Goal: Task Accomplishment & Management: Manage account settings

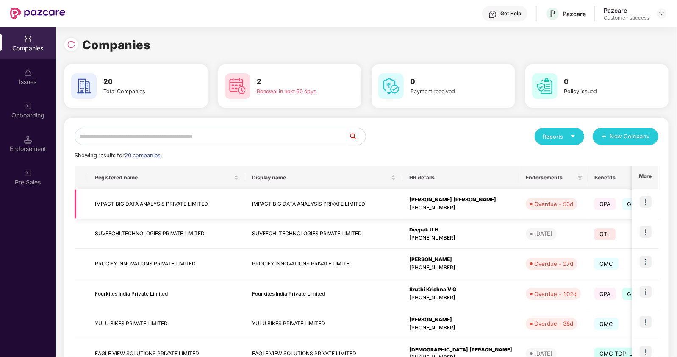
click at [642, 196] on img at bounding box center [646, 202] width 12 height 12
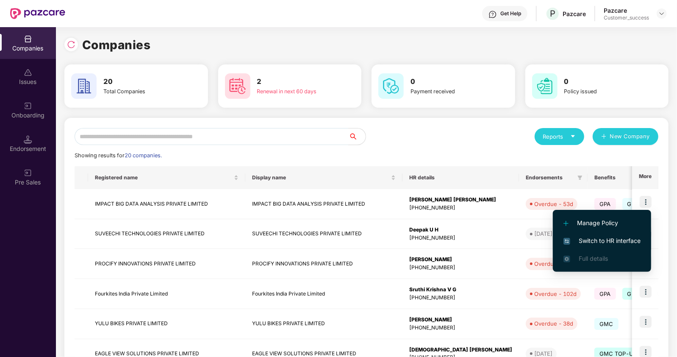
click at [594, 241] on span "Switch to HR interface" at bounding box center [602, 240] width 77 height 9
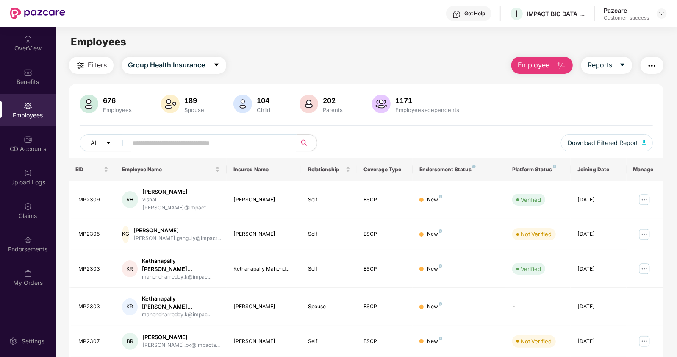
click at [161, 150] on span at bounding box center [210, 142] width 174 height 17
paste input "**********"
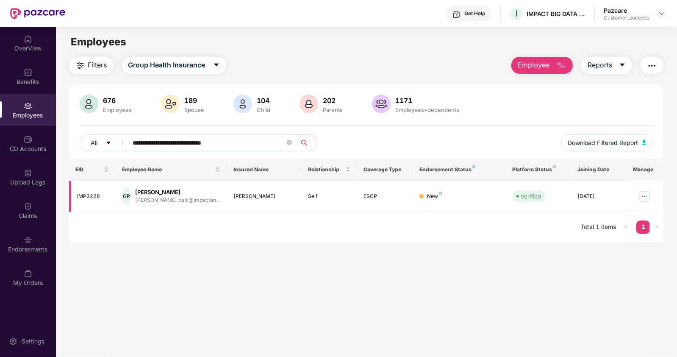
type input "**********"
click at [647, 194] on img at bounding box center [645, 197] width 14 height 14
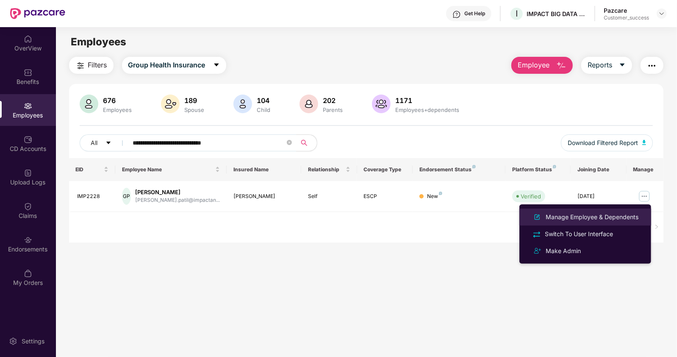
click at [574, 216] on div "Manage Employee & Dependents" at bounding box center [592, 216] width 96 height 9
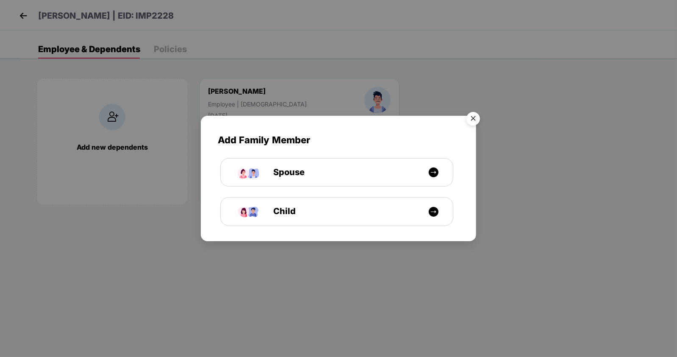
click at [475, 114] on img "Close" at bounding box center [474, 120] width 24 height 24
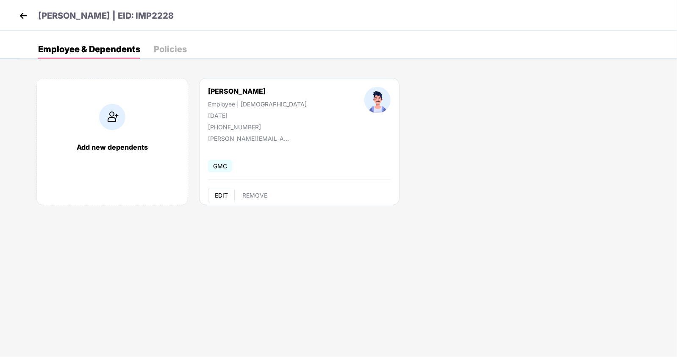
click at [222, 198] on span "EDIT" at bounding box center [221, 195] width 13 height 7
select select "****"
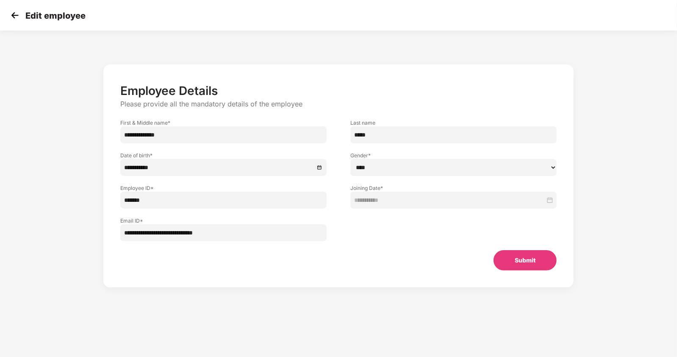
click at [181, 135] on input "**********" at bounding box center [223, 134] width 206 height 17
click at [186, 137] on input "**********" at bounding box center [223, 134] width 206 height 17
type input "*********"
click at [507, 256] on button "Submit" at bounding box center [525, 260] width 63 height 20
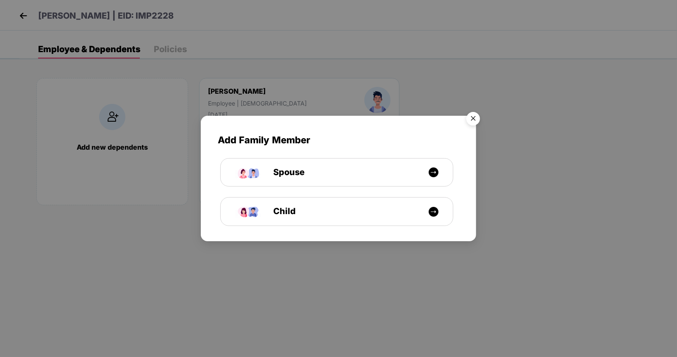
click at [473, 109] on img "Close" at bounding box center [474, 120] width 24 height 24
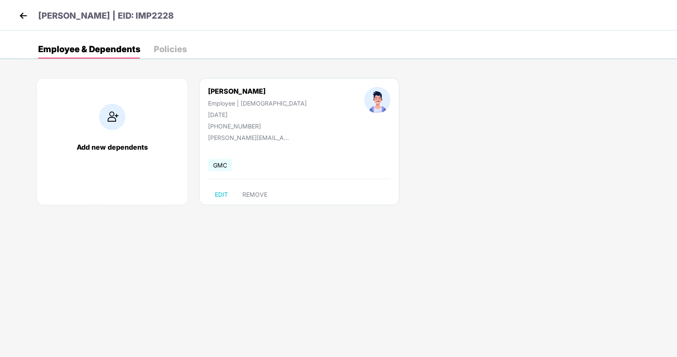
click at [22, 13] on img at bounding box center [23, 15] width 13 height 13
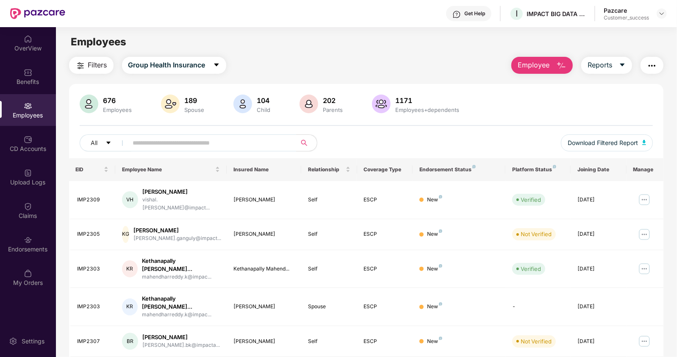
click at [654, 64] on img "button" at bounding box center [652, 66] width 10 height 10
click at [661, 13] on img at bounding box center [662, 13] width 7 height 7
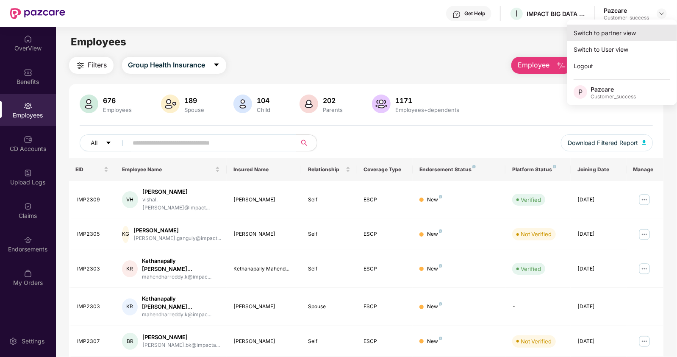
click at [623, 29] on div "Switch to partner view" at bounding box center [622, 33] width 110 height 17
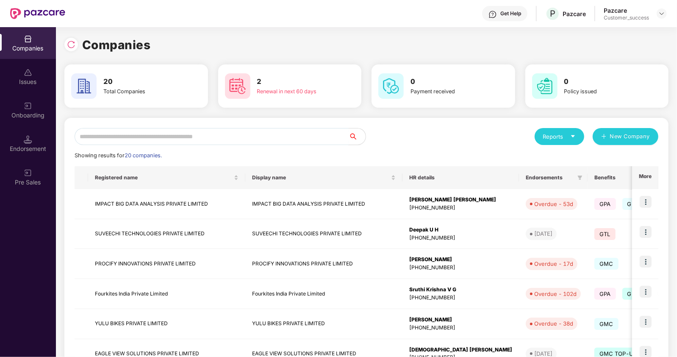
click at [187, 137] on input "text" at bounding box center [212, 136] width 274 height 17
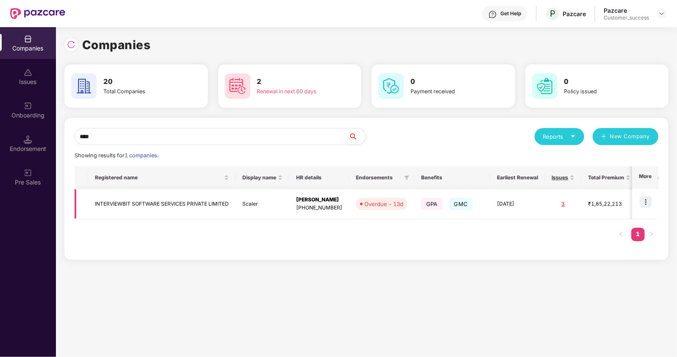
type input "****"
click at [647, 204] on img at bounding box center [646, 202] width 12 height 12
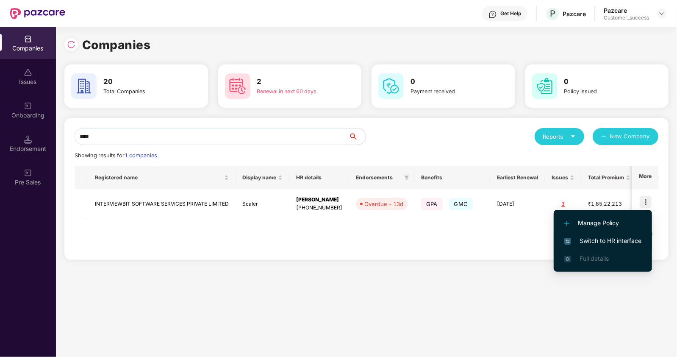
click at [607, 235] on li "Switch to HR interface" at bounding box center [603, 241] width 98 height 18
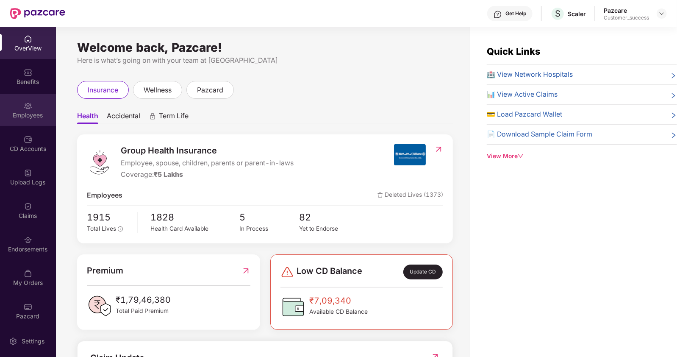
click at [21, 108] on div "Employees" at bounding box center [28, 110] width 56 height 32
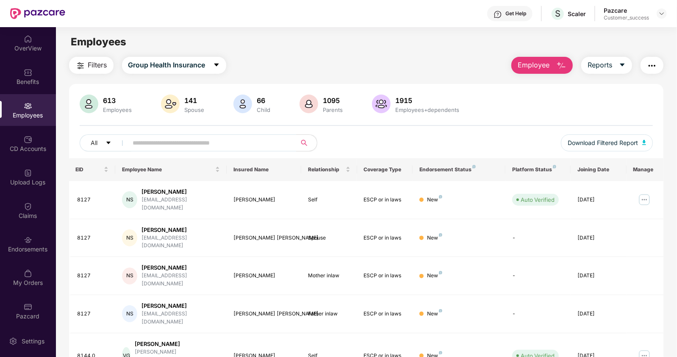
click at [653, 67] on img "button" at bounding box center [652, 66] width 10 height 10
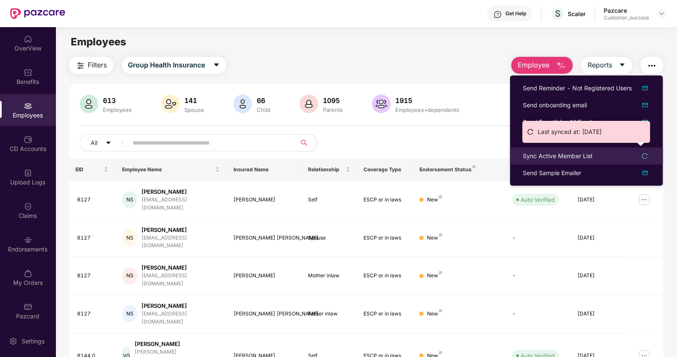
click at [539, 158] on div "Sync Active Member List" at bounding box center [558, 155] width 70 height 9
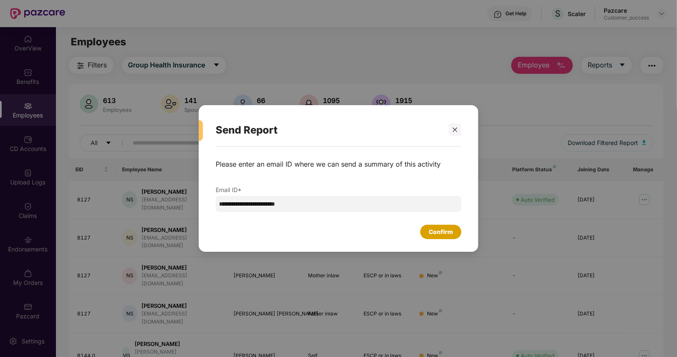
click at [445, 227] on div "Confirm" at bounding box center [441, 231] width 24 height 9
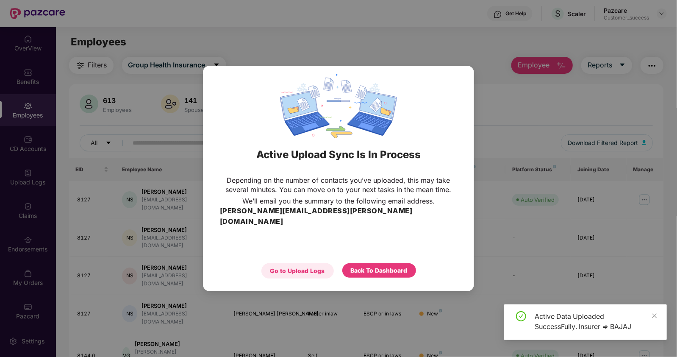
click at [271, 266] on div "Go to Upload Logs" at bounding box center [297, 270] width 55 height 9
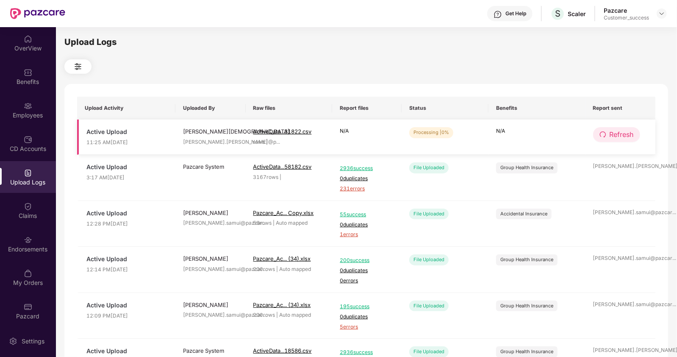
click at [605, 132] on icon "redo" at bounding box center [603, 134] width 7 height 7
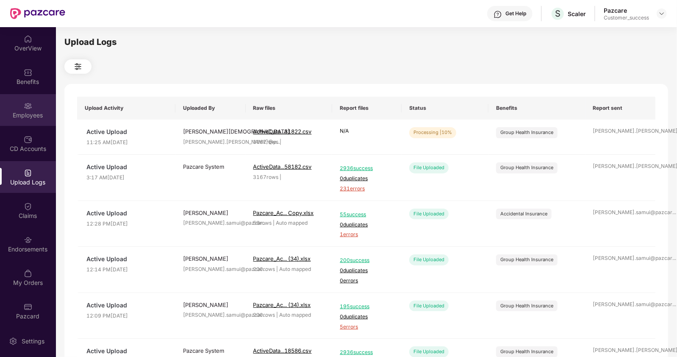
click at [27, 113] on div "Employees" at bounding box center [28, 115] width 56 height 8
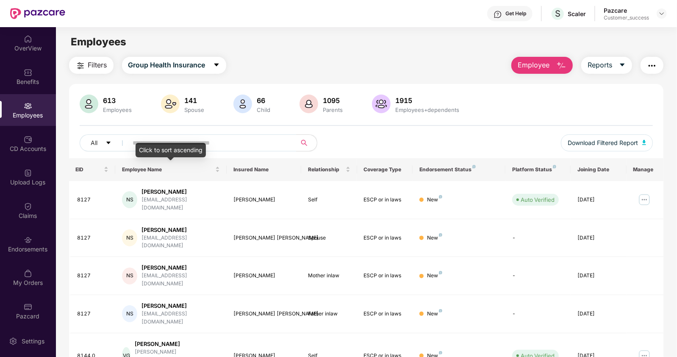
click at [176, 145] on div "Click to sort ascending" at bounding box center [171, 150] width 70 height 14
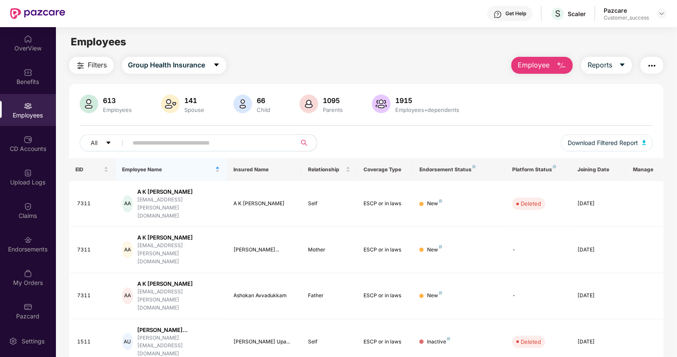
drag, startPoint x: 223, startPoint y: 146, endPoint x: 219, endPoint y: 145, distance: 4.4
click at [219, 145] on input "text" at bounding box center [209, 143] width 152 height 13
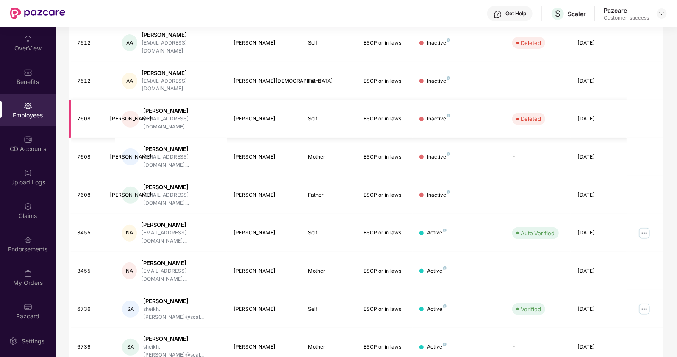
scroll to position [158, 0]
type input "*****"
click at [25, 172] on img at bounding box center [28, 173] width 8 height 8
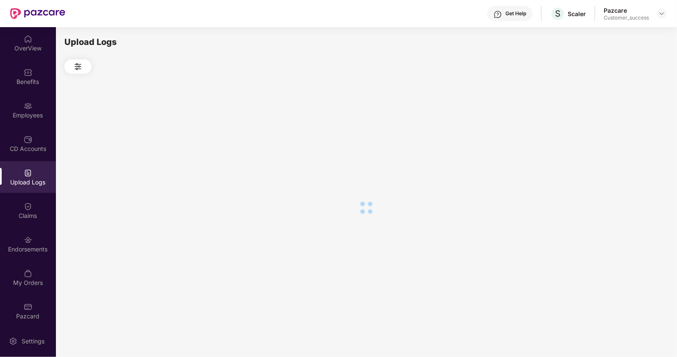
scroll to position [0, 0]
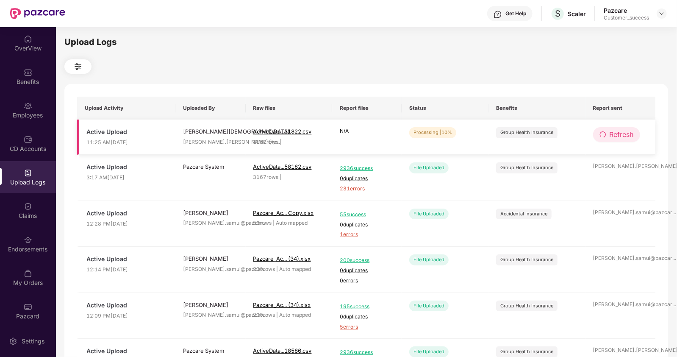
click at [625, 132] on span "Refresh" at bounding box center [622, 134] width 24 height 11
click at [613, 135] on span "Refresh" at bounding box center [622, 134] width 24 height 11
click at [613, 135] on span "Refresh" at bounding box center [623, 134] width 24 height 11
click at [17, 119] on div "Employees" at bounding box center [28, 115] width 56 height 8
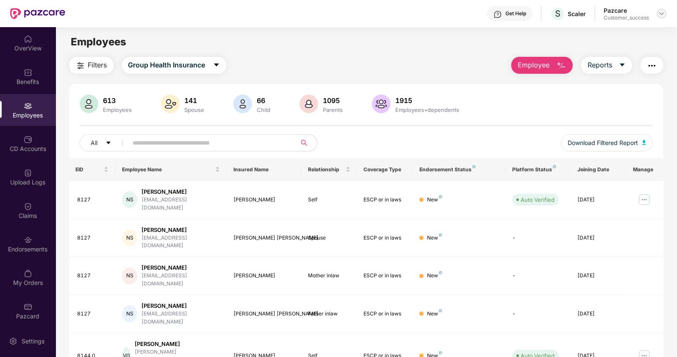
click at [661, 13] on img at bounding box center [662, 13] width 7 height 7
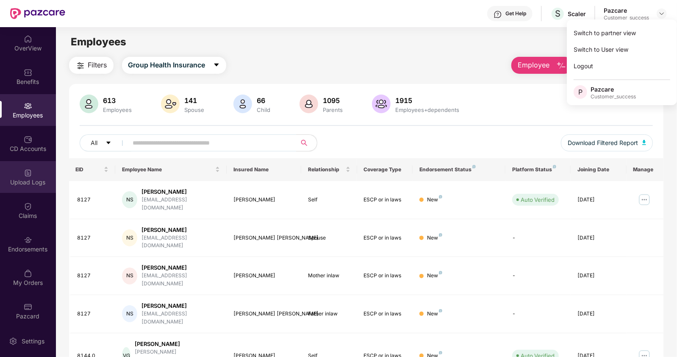
click at [26, 170] on img at bounding box center [28, 173] width 8 height 8
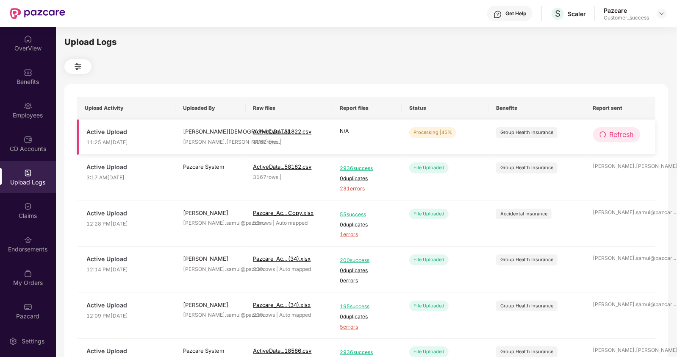
click at [616, 139] on span "Refresh" at bounding box center [622, 134] width 24 height 11
click at [624, 134] on span "Refresh" at bounding box center [622, 134] width 24 height 11
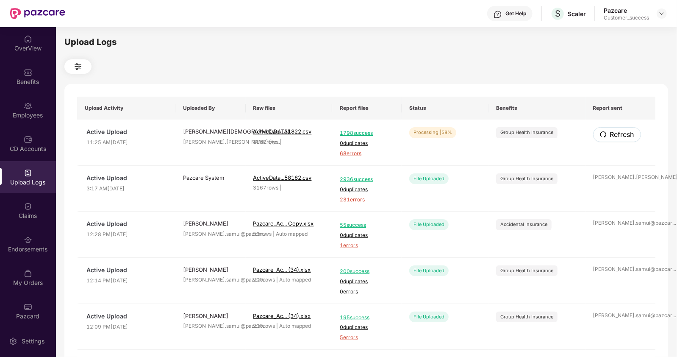
click at [624, 134] on span "Refresh" at bounding box center [623, 134] width 24 height 11
click at [600, 138] on icon "redo" at bounding box center [603, 134] width 7 height 7
click at [22, 104] on div "Employees" at bounding box center [28, 110] width 56 height 32
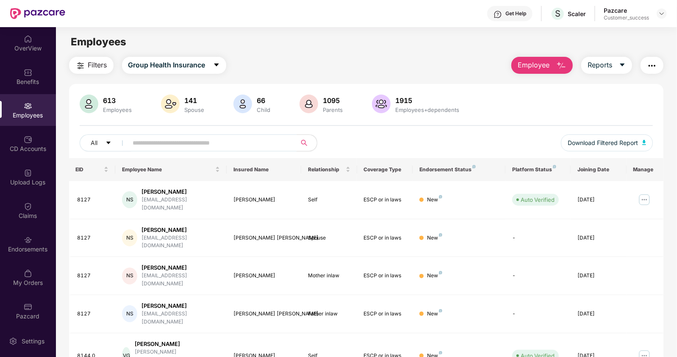
click at [153, 143] on input "text" at bounding box center [209, 143] width 152 height 13
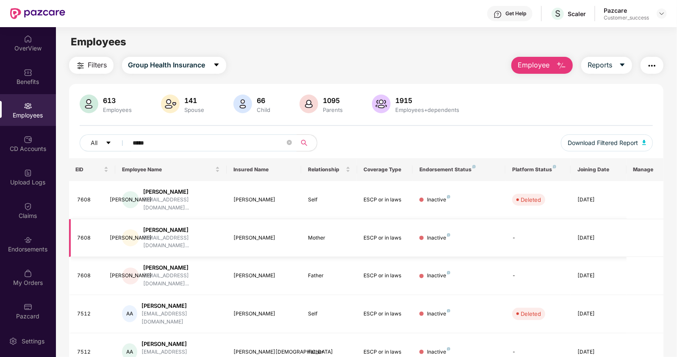
scroll to position [163, 0]
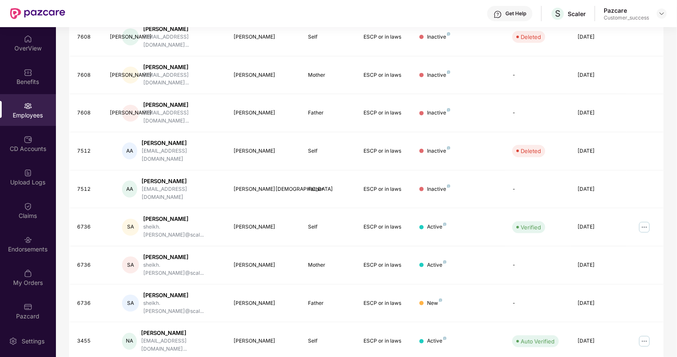
type input "*****"
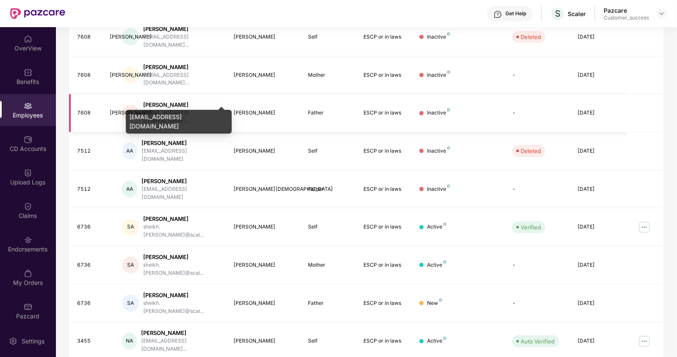
scroll to position [0, 0]
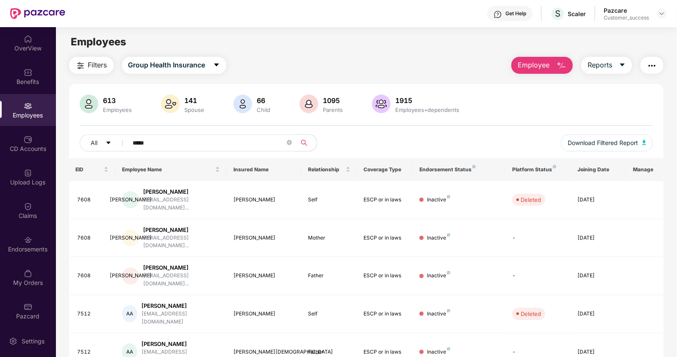
click at [656, 61] on img "button" at bounding box center [652, 66] width 10 height 10
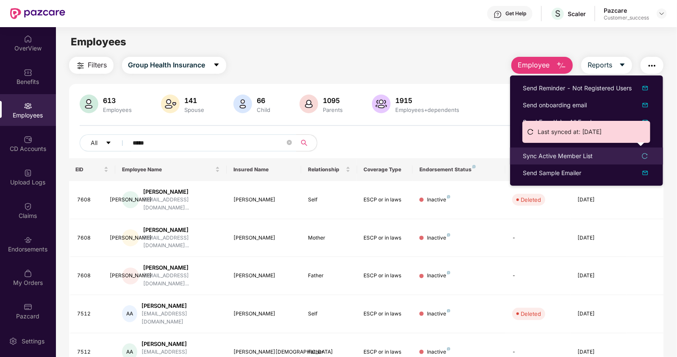
click at [543, 154] on div "Sync Active Member List" at bounding box center [558, 155] width 70 height 9
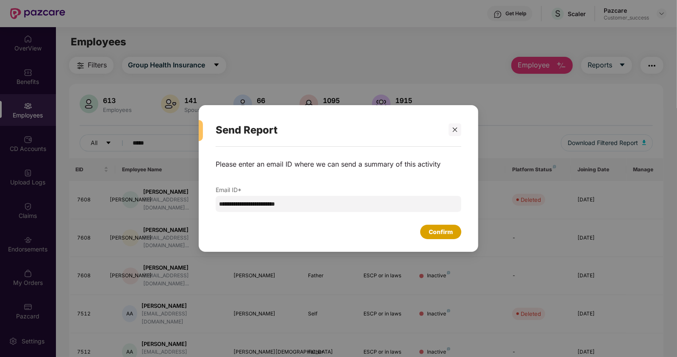
click at [438, 231] on div "Confirm" at bounding box center [441, 231] width 24 height 9
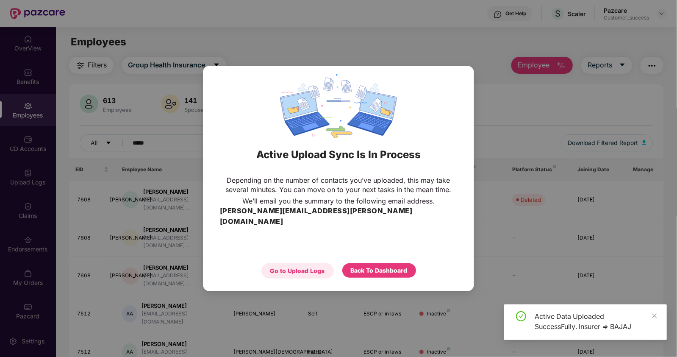
click at [316, 263] on div "Go to Upload Logs" at bounding box center [298, 270] width 72 height 15
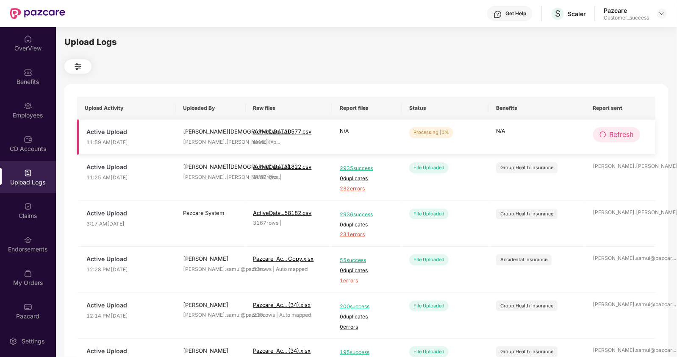
click at [611, 132] on span "Refresh" at bounding box center [622, 134] width 24 height 11
click at [611, 132] on span "Refresh" at bounding box center [623, 134] width 24 height 11
click at [626, 132] on span "Refresh" at bounding box center [622, 134] width 24 height 11
click at [615, 137] on span "Refresh" at bounding box center [622, 134] width 24 height 11
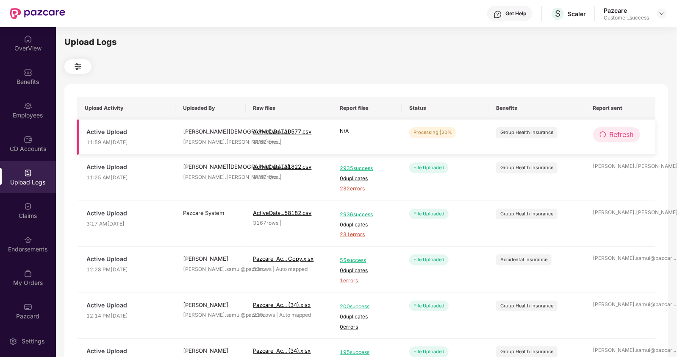
click at [592, 132] on tr "Active Upload 11:59 AM, 25 Aug 2025 Arfat Mohammed arfat.mohammed@p ... ActiveD…" at bounding box center [366, 137] width 579 height 35
click at [620, 133] on span "Refresh" at bounding box center [622, 134] width 24 height 11
click at [620, 133] on span "Refresh" at bounding box center [623, 134] width 24 height 11
click at [623, 133] on span "Refresh" at bounding box center [622, 134] width 24 height 11
click at [613, 134] on span "Refresh" at bounding box center [622, 134] width 24 height 11
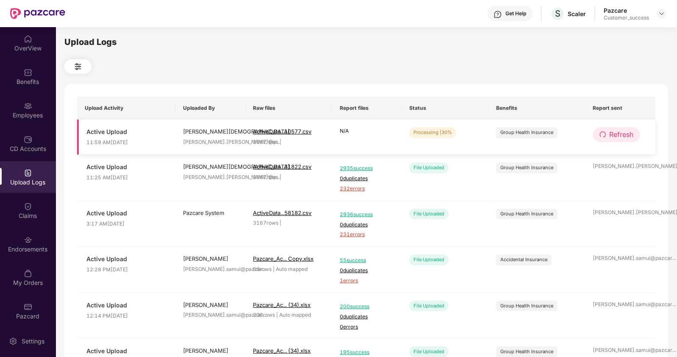
click at [602, 129] on button "Refresh" at bounding box center [617, 134] width 47 height 15
click at [615, 133] on span "Refresh" at bounding box center [622, 134] width 24 height 11
click at [618, 139] on span "Refresh" at bounding box center [623, 134] width 24 height 11
click at [608, 134] on button "Refresh" at bounding box center [617, 134] width 47 height 15
click at [626, 134] on span "Refresh" at bounding box center [622, 134] width 24 height 11
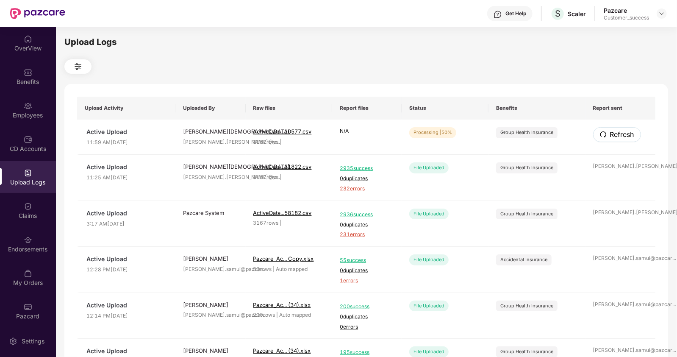
click at [626, 134] on span "Refresh" at bounding box center [623, 134] width 24 height 11
click at [604, 137] on icon "redo" at bounding box center [603, 134] width 6 height 6
click at [621, 135] on span "Refresh" at bounding box center [622, 134] width 24 height 11
click at [621, 135] on span "Refresh" at bounding box center [623, 134] width 24 height 11
click at [618, 138] on span "Refresh" at bounding box center [622, 134] width 24 height 11
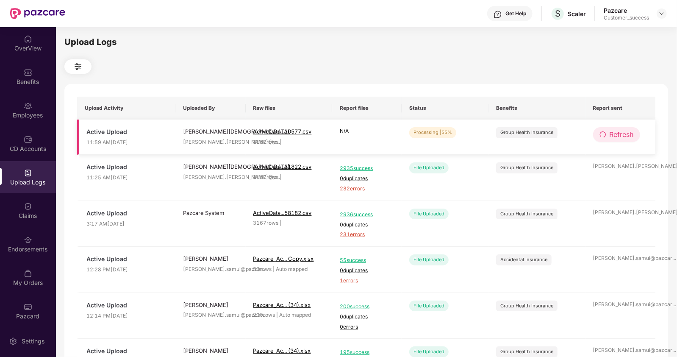
click at [617, 141] on button "Refresh" at bounding box center [617, 134] width 47 height 15
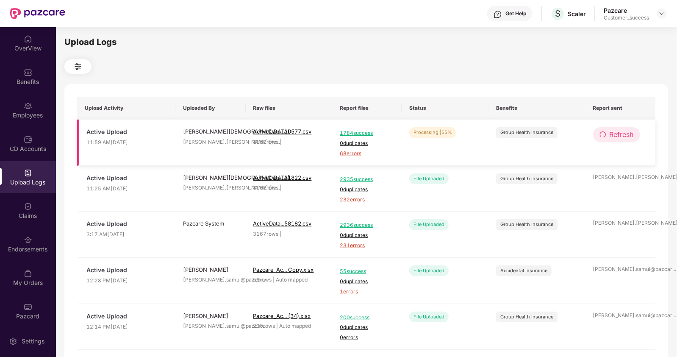
click at [623, 134] on span "Refresh" at bounding box center [622, 134] width 24 height 11
click at [20, 111] on div "Employees" at bounding box center [28, 115] width 56 height 8
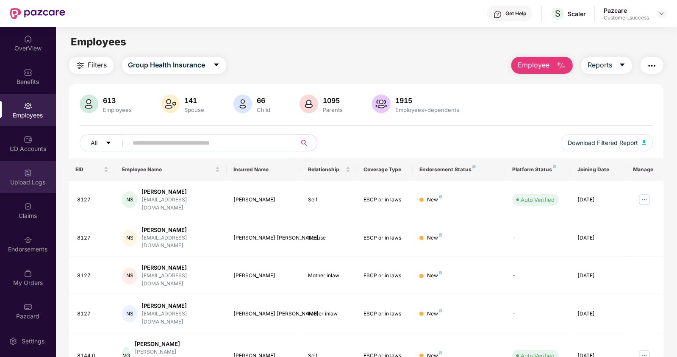
click at [25, 179] on div "Upload Logs" at bounding box center [28, 182] width 56 height 8
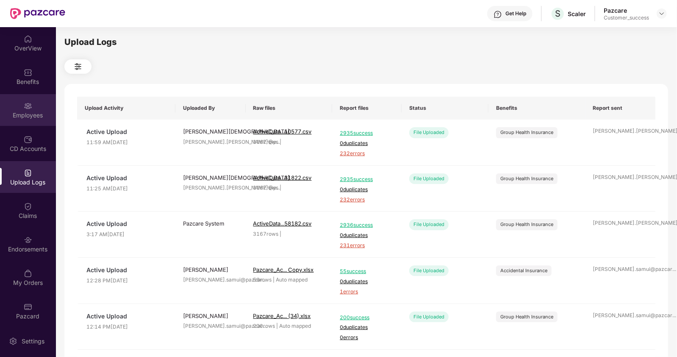
click at [34, 103] on div "Employees" at bounding box center [28, 110] width 56 height 32
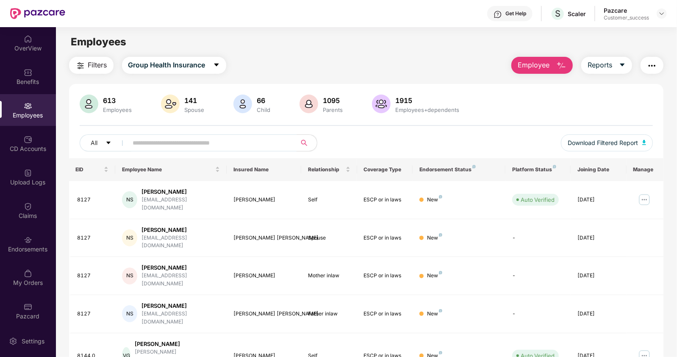
click at [208, 144] on input "text" at bounding box center [209, 143] width 152 height 13
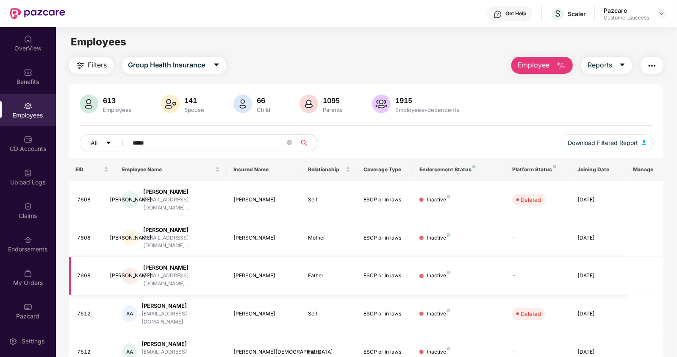
scroll to position [163, 0]
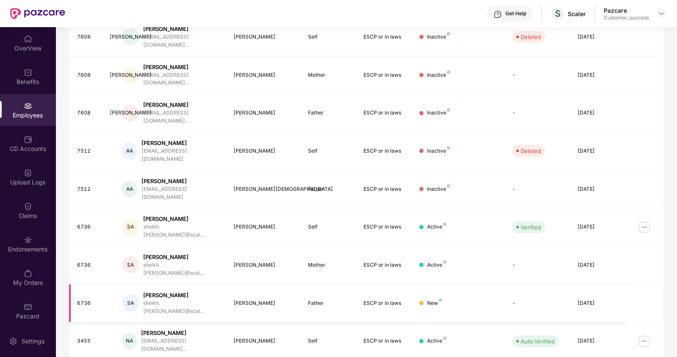
type input "*****"
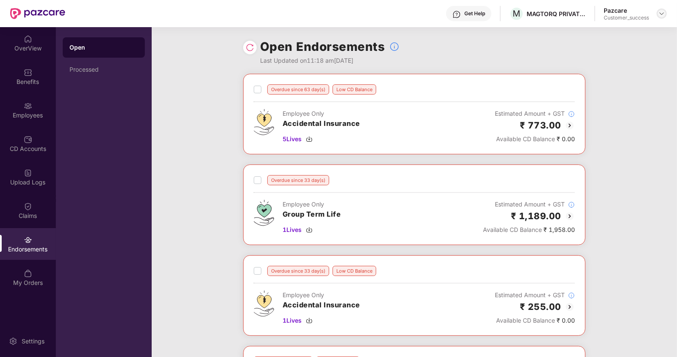
click at [661, 12] on img at bounding box center [662, 13] width 7 height 7
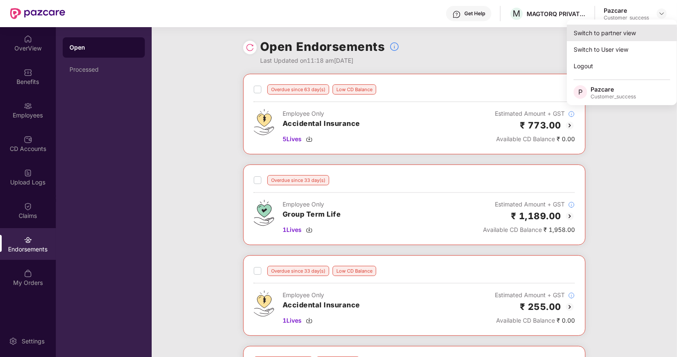
click at [611, 31] on div "Switch to partner view" at bounding box center [622, 33] width 110 height 17
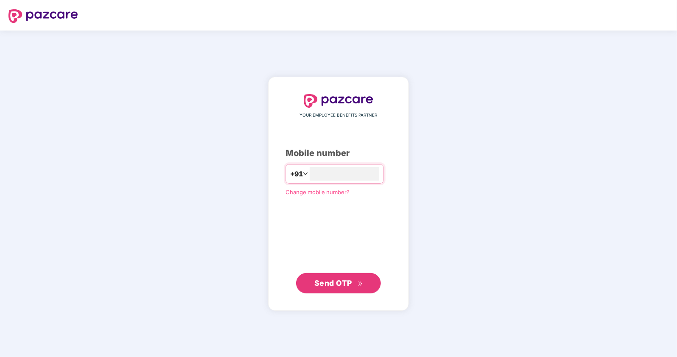
type input "**********"
click at [346, 279] on span "Send OTP" at bounding box center [334, 283] width 38 height 9
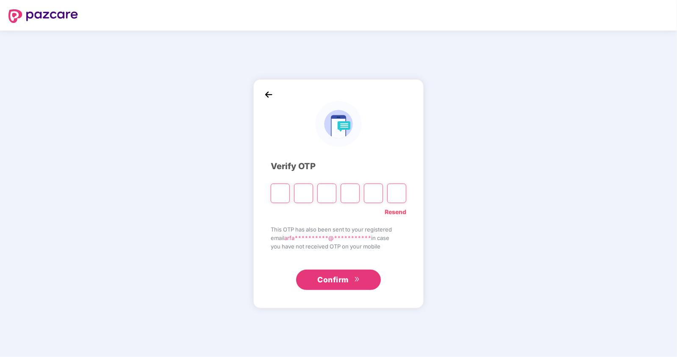
type input "*"
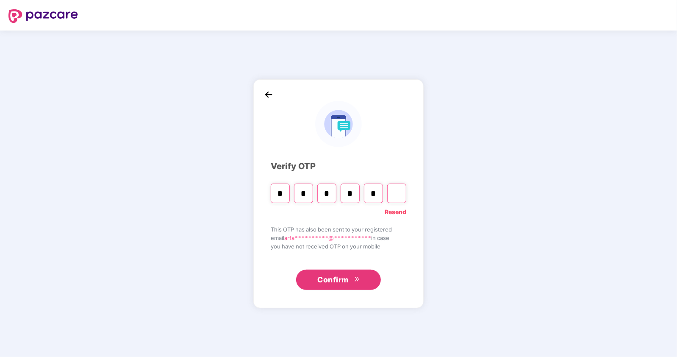
type input "*"
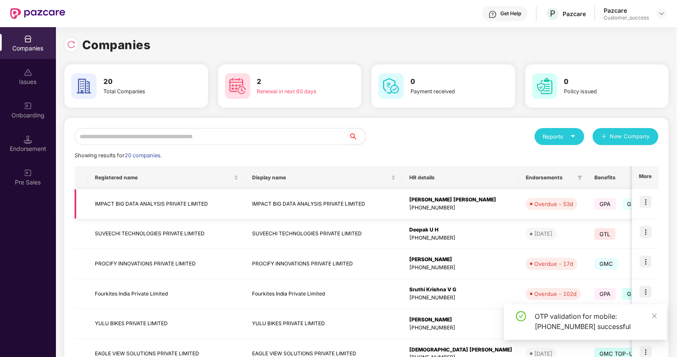
click at [647, 200] on img at bounding box center [646, 202] width 12 height 12
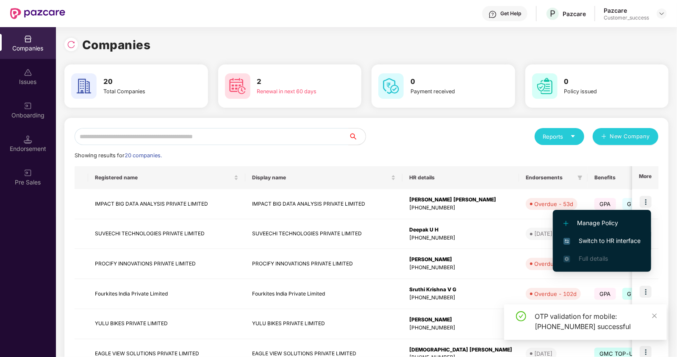
click at [595, 241] on span "Switch to HR interface" at bounding box center [602, 240] width 77 height 9
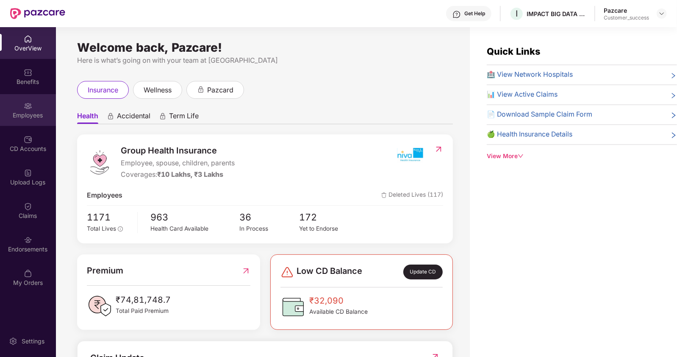
click at [22, 114] on div "Employees" at bounding box center [28, 115] width 56 height 8
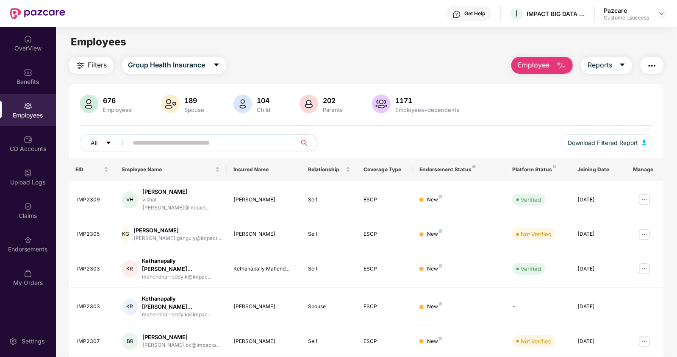
click at [166, 141] on input "text" at bounding box center [209, 143] width 152 height 13
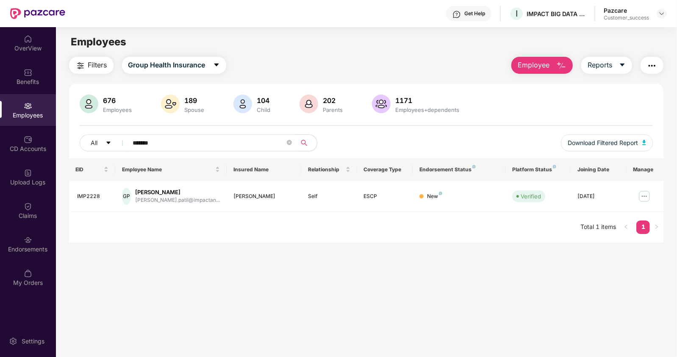
type input "*******"
click at [660, 9] on div at bounding box center [662, 13] width 10 height 10
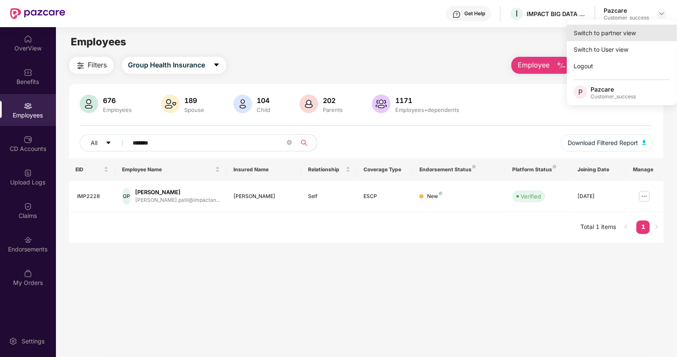
click at [628, 25] on div "Switch to partner view Switch to User view Logout P Pazcare Customer_success" at bounding box center [622, 63] width 110 height 86
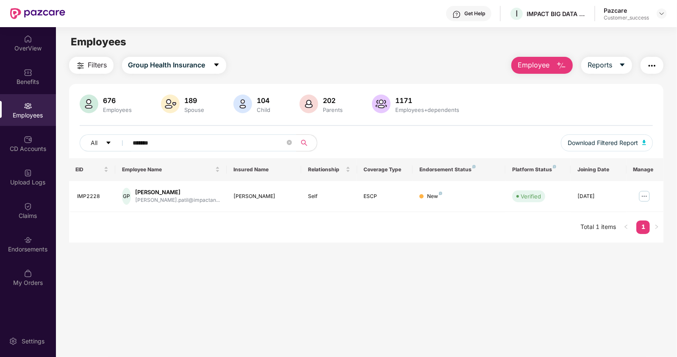
click at [625, 27] on div "Get Help I IMPACT BIG DATA ANALYSIS PRIVATE LIMITED Pazcare Customer_success" at bounding box center [366, 13] width 602 height 27
click at [661, 11] on img at bounding box center [662, 13] width 7 height 7
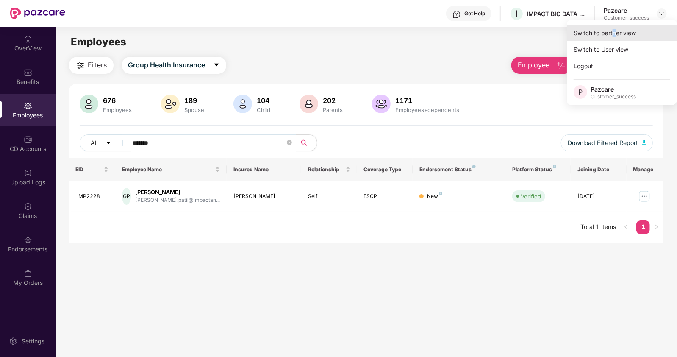
click at [615, 29] on div "Switch to partner view" at bounding box center [622, 33] width 110 height 17
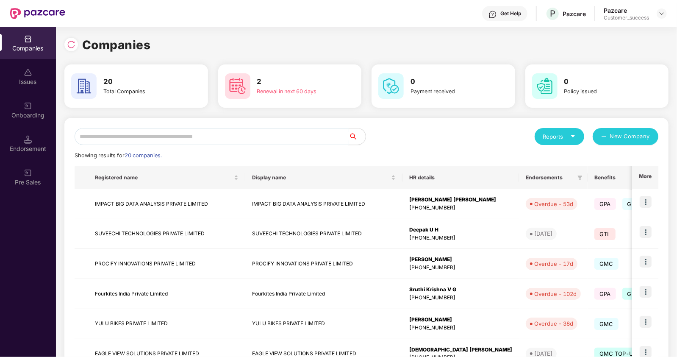
click at [151, 137] on input "text" at bounding box center [212, 136] width 274 height 17
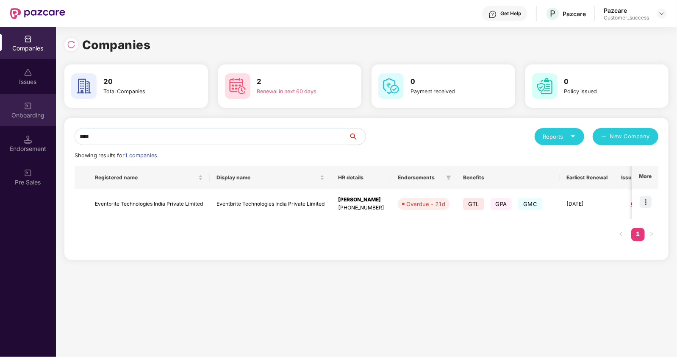
type input "****"
click at [31, 106] on img at bounding box center [28, 106] width 8 height 8
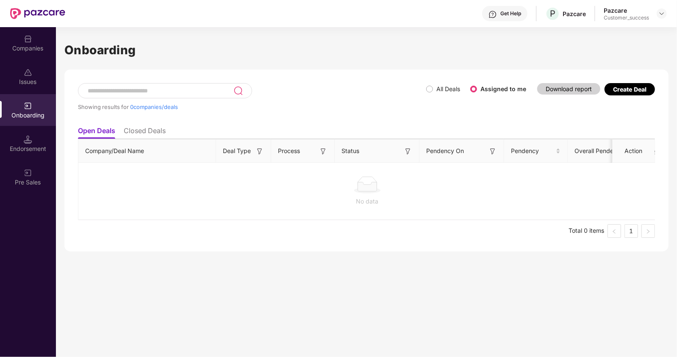
click at [142, 131] on li "Closed Deals" at bounding box center [145, 132] width 42 height 12
click at [104, 131] on li "Open Deals" at bounding box center [96, 132] width 36 height 12
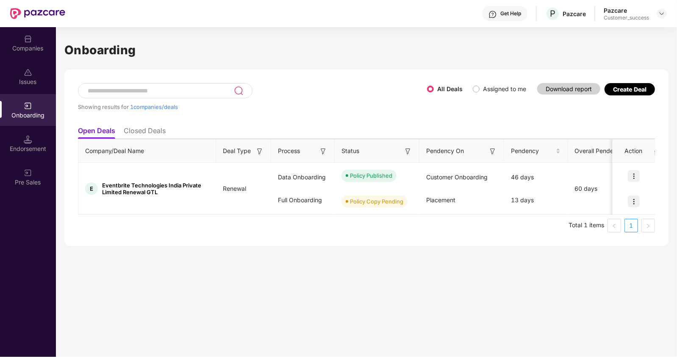
click at [130, 133] on li "Closed Deals" at bounding box center [145, 132] width 42 height 12
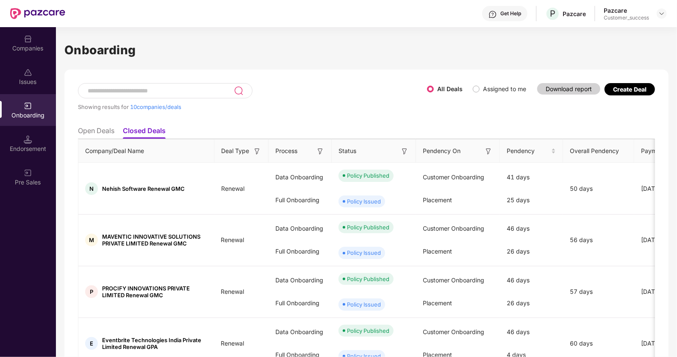
click at [91, 133] on li "Open Deals" at bounding box center [96, 132] width 36 height 12
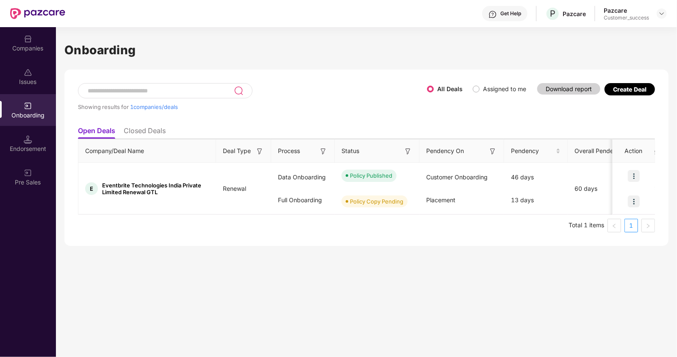
click at [150, 128] on li "Closed Deals" at bounding box center [145, 132] width 42 height 12
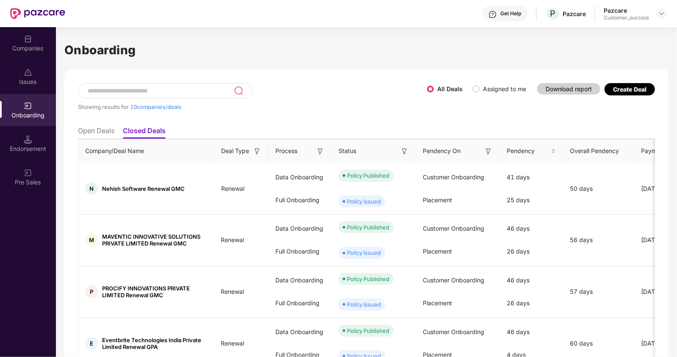
click at [170, 87] on input at bounding box center [160, 90] width 147 height 7
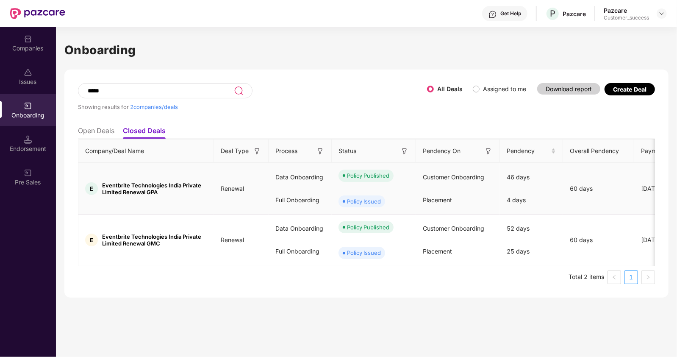
type input "*****"
click at [347, 200] on div "Policy Issued" at bounding box center [364, 201] width 34 height 8
click at [118, 195] on td "E Eventbrite Technologies India Private Limited Renewal GPA" at bounding box center [146, 189] width 136 height 52
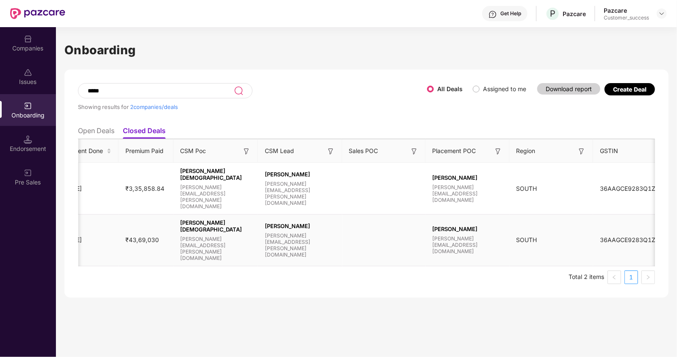
scroll to position [0, 580]
click at [657, 12] on div at bounding box center [662, 13] width 10 height 10
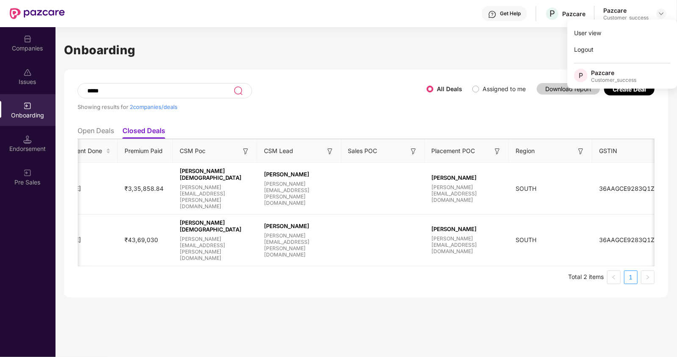
click at [21, 52] on div "Companies" at bounding box center [28, 43] width 56 height 32
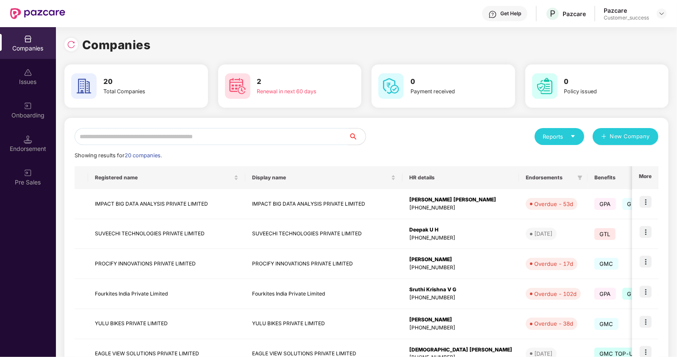
click at [134, 137] on input "text" at bounding box center [212, 136] width 274 height 17
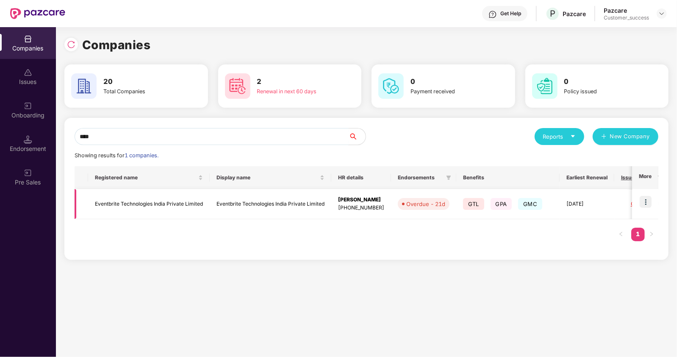
type input "****"
click at [135, 206] on td "Eventbrite Technologies India Private Limited" at bounding box center [149, 204] width 122 height 30
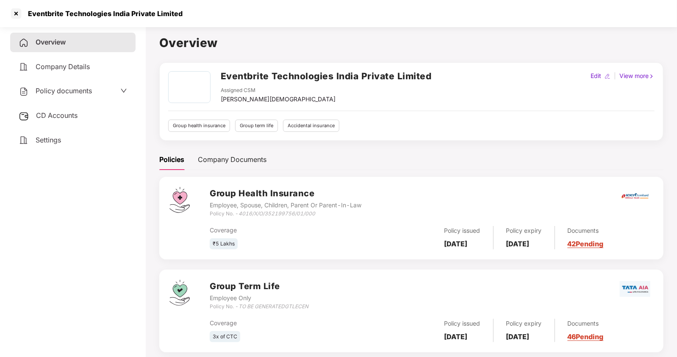
click at [78, 95] on span "Policy documents" at bounding box center [64, 90] width 56 height 8
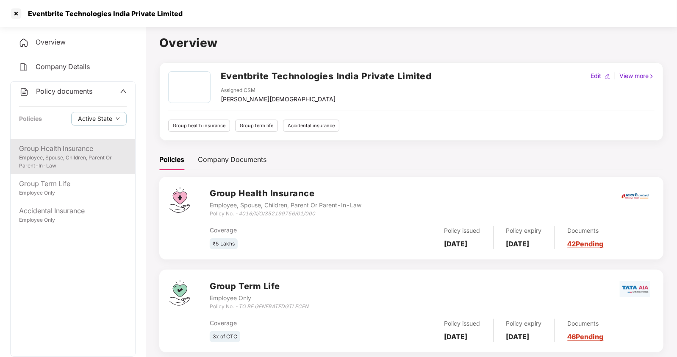
click at [39, 157] on div "Employee, Spouse, Children, Parent Or Parent-In-Law" at bounding box center [73, 162] width 108 height 16
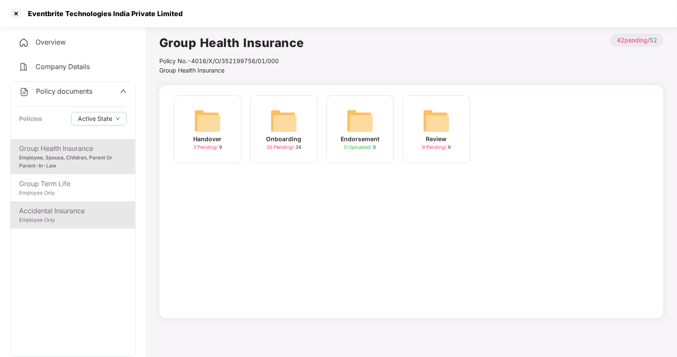
click at [46, 212] on div "Accidental Insurance" at bounding box center [73, 211] width 108 height 11
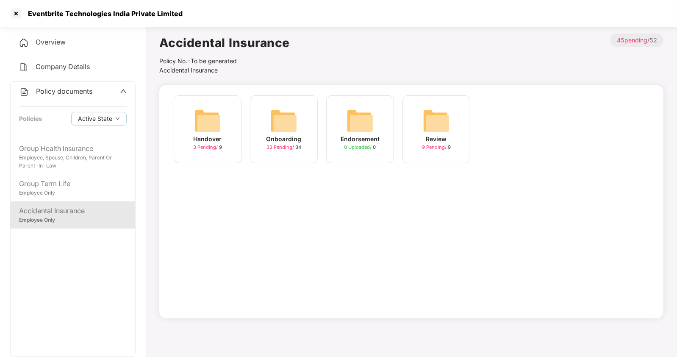
click at [280, 120] on img at bounding box center [283, 120] width 27 height 27
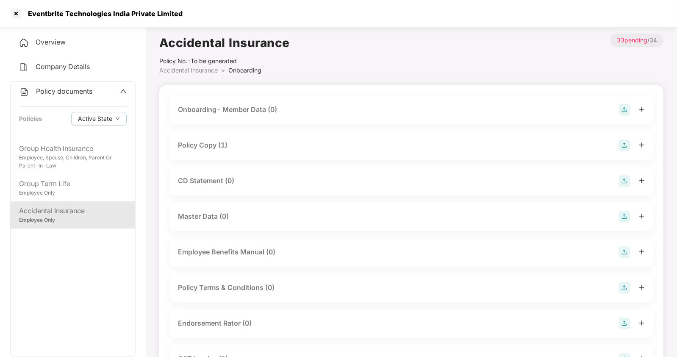
scroll to position [4, 0]
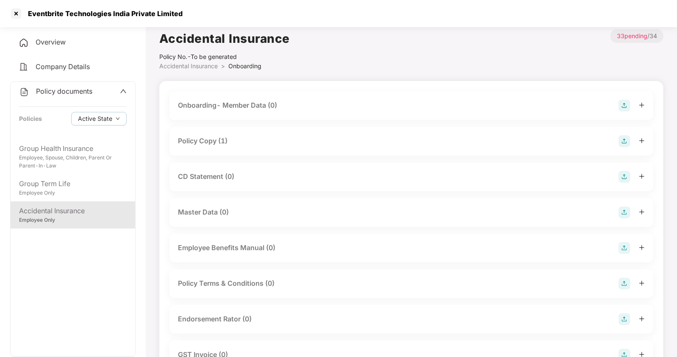
click at [206, 139] on div "Policy Copy (1)" at bounding box center [203, 141] width 50 height 11
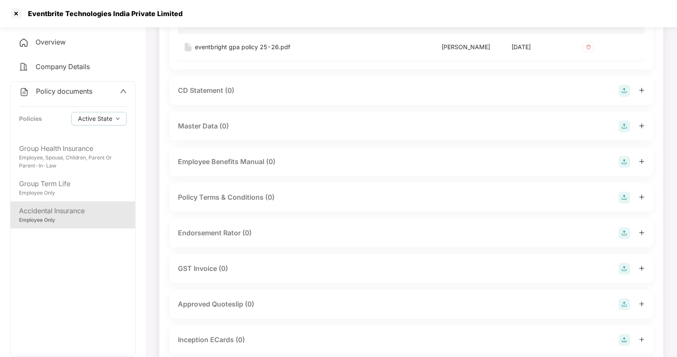
scroll to position [152, 0]
click at [16, 16] on div at bounding box center [16, 14] width 14 height 14
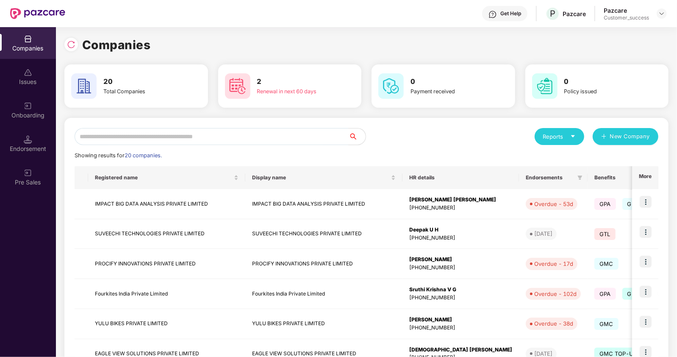
scroll to position [0, 0]
click at [162, 134] on input "text" at bounding box center [212, 136] width 274 height 17
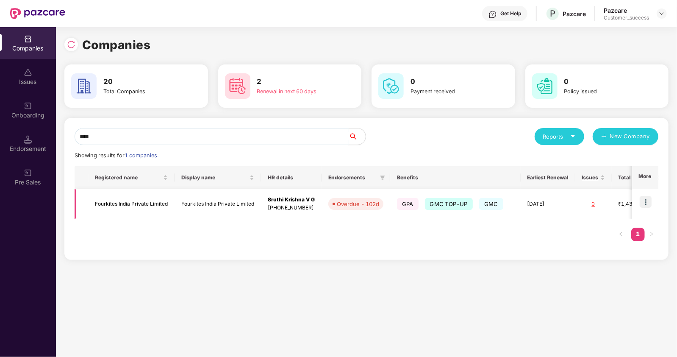
type input "****"
click at [108, 206] on td "Fourkites India Private Limited" at bounding box center [131, 204] width 86 height 30
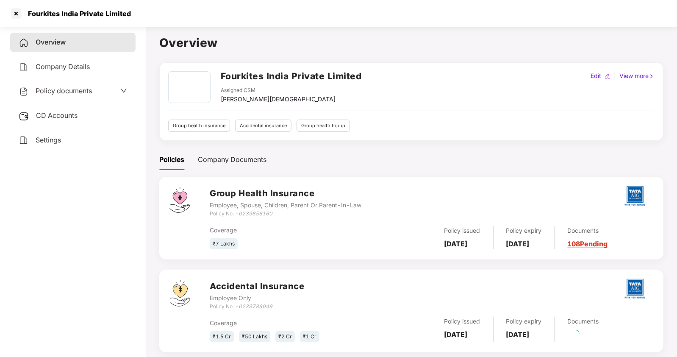
click at [66, 92] on span "Policy documents" at bounding box center [64, 90] width 56 height 8
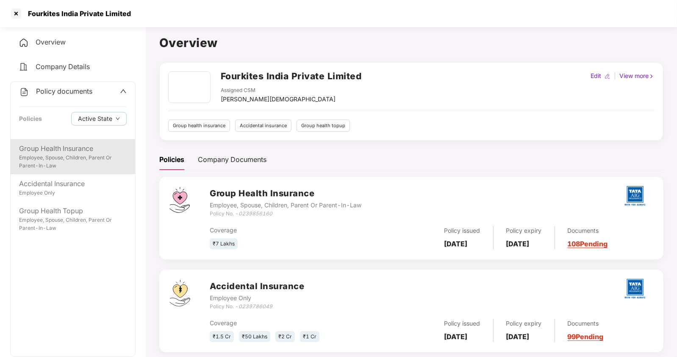
click at [84, 173] on div "Group Health Insurance Employee, Spouse, Children, Parent Or Parent-In-Law" at bounding box center [73, 156] width 125 height 35
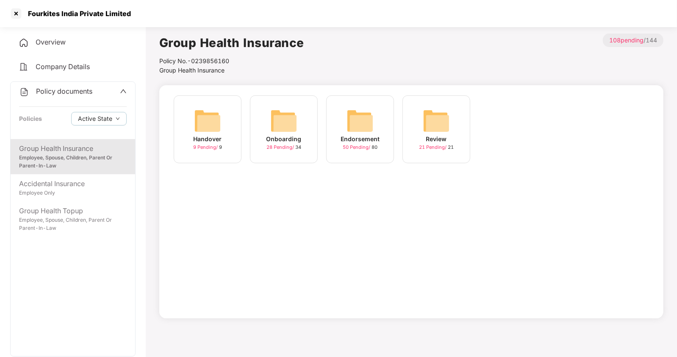
click at [371, 134] on div "Endorsement" at bounding box center [360, 138] width 39 height 9
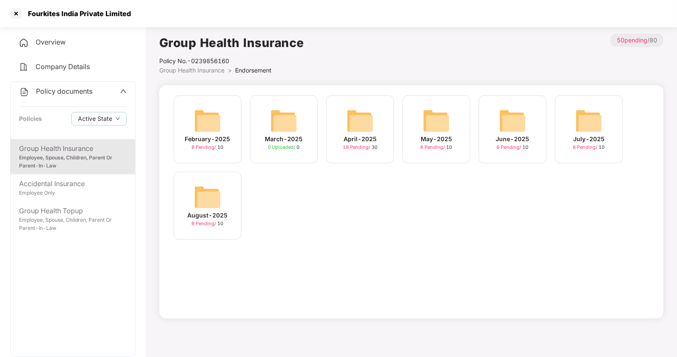
click at [209, 192] on img at bounding box center [207, 197] width 27 height 27
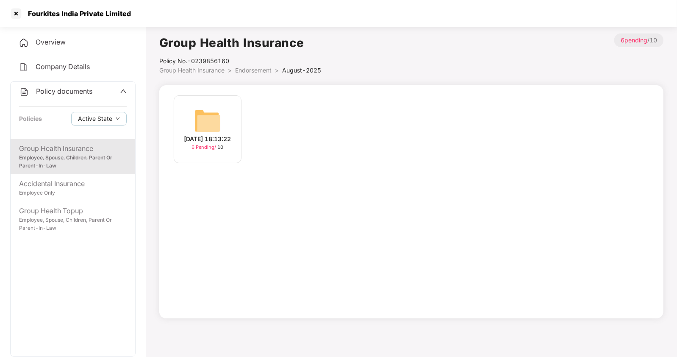
click at [216, 139] on div "20-Aug-2025 18:13:22" at bounding box center [207, 138] width 47 height 9
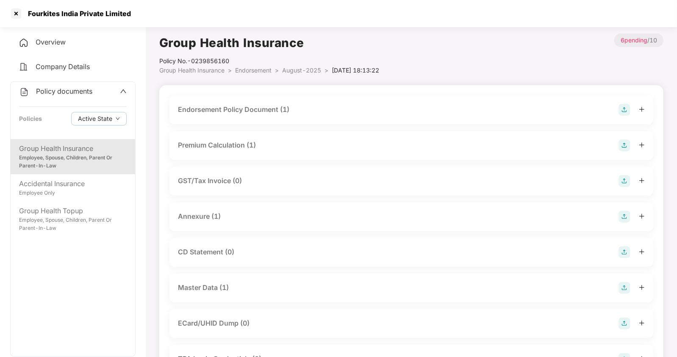
click at [204, 285] on div "Master Data (1)" at bounding box center [203, 287] width 51 height 11
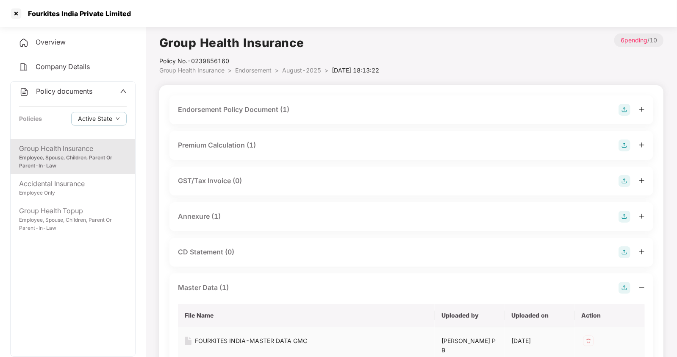
click at [247, 341] on div "FOURKITES INDIA-MASTER DATA GMC" at bounding box center [251, 340] width 112 height 9
click at [84, 183] on div "Accidental Insurance" at bounding box center [73, 183] width 108 height 11
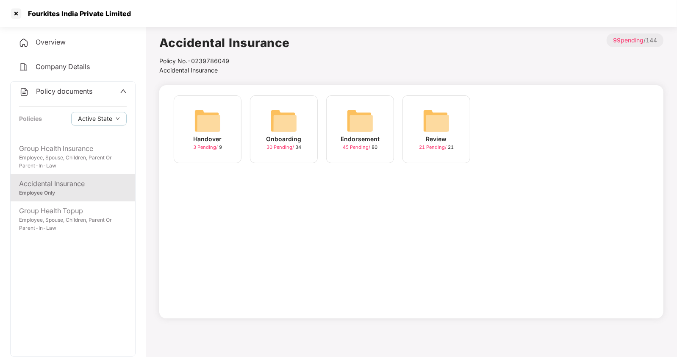
click at [355, 134] on img at bounding box center [360, 120] width 27 height 27
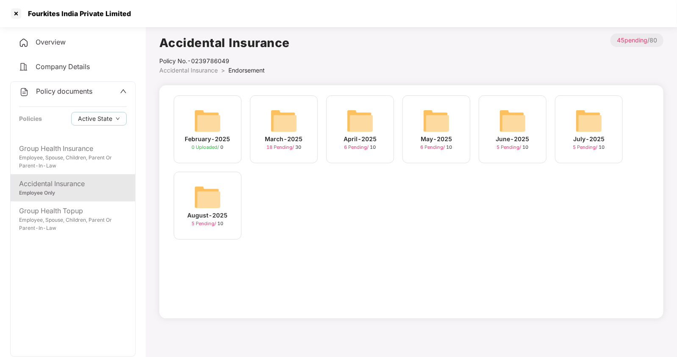
click at [201, 199] on img at bounding box center [207, 197] width 27 height 27
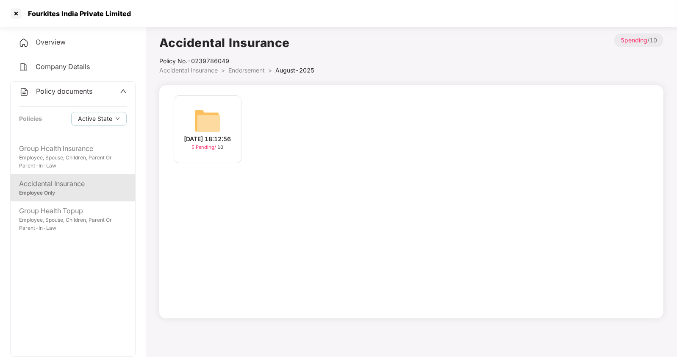
click at [227, 150] on div "20-Aug-2025 18:12:56 5 Pending / 10" at bounding box center [208, 129] width 68 height 68
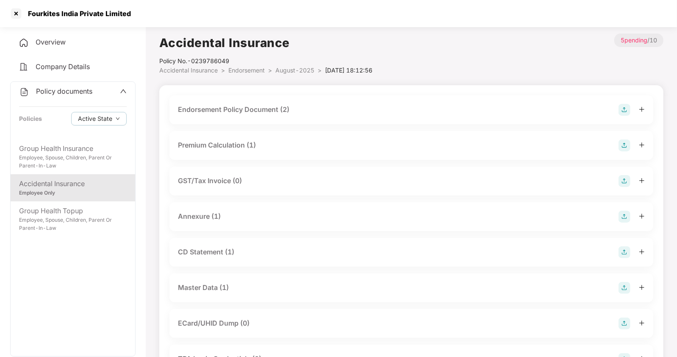
click at [193, 284] on div "Master Data (1)" at bounding box center [203, 287] width 51 height 11
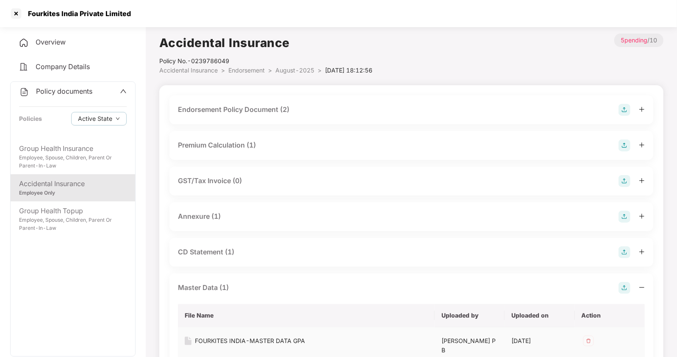
click at [217, 336] on div "FOURKITES INDIA-MASTER DATA GPA" at bounding box center [250, 340] width 110 height 9
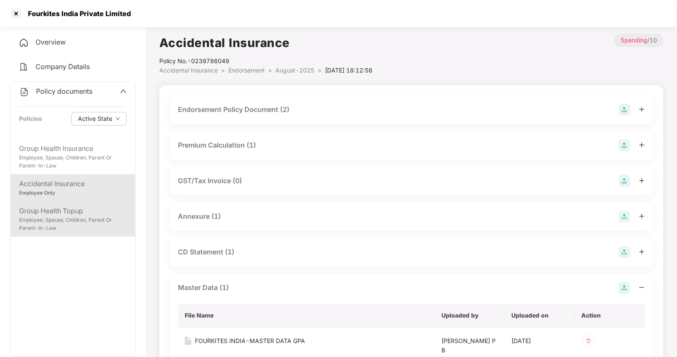
click at [77, 216] on div "Employee, Spouse, Children, Parent Or Parent-In-Law" at bounding box center [73, 224] width 108 height 16
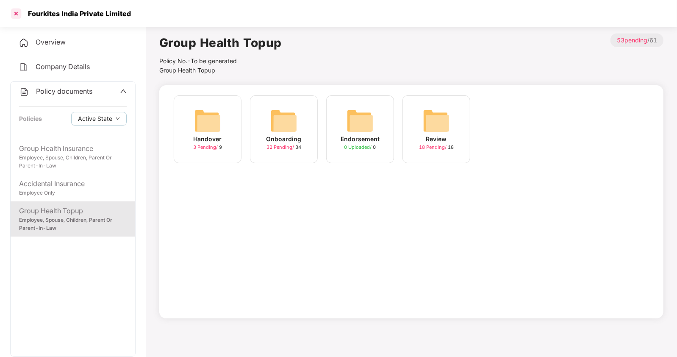
click at [15, 15] on div at bounding box center [16, 14] width 14 height 14
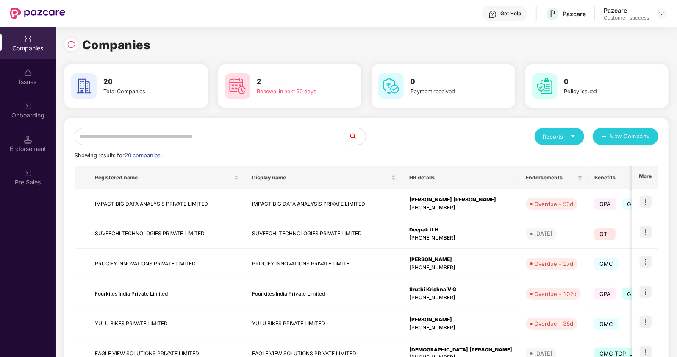
click at [161, 137] on input "text" at bounding box center [212, 136] width 274 height 17
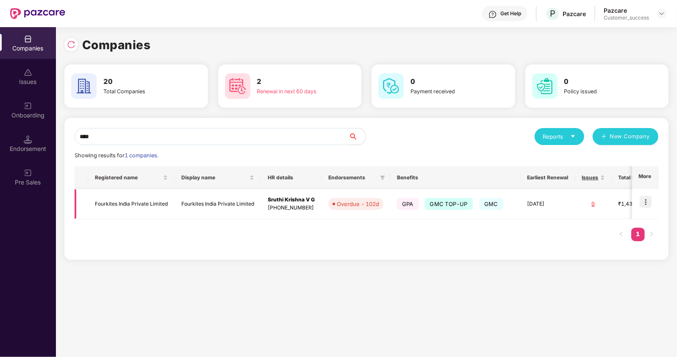
type input "****"
click at [648, 200] on img at bounding box center [646, 202] width 12 height 12
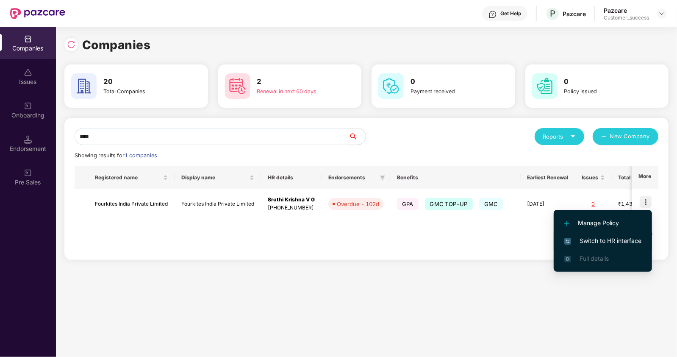
click at [602, 236] on span "Switch to HR interface" at bounding box center [603, 240] width 77 height 9
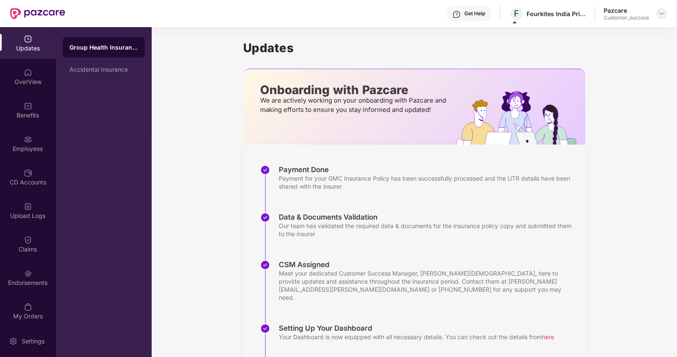
click at [661, 11] on img at bounding box center [662, 13] width 7 height 7
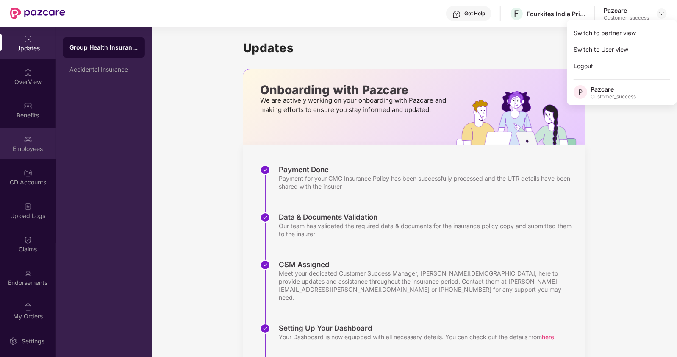
click at [32, 149] on div "Employees" at bounding box center [28, 149] width 56 height 8
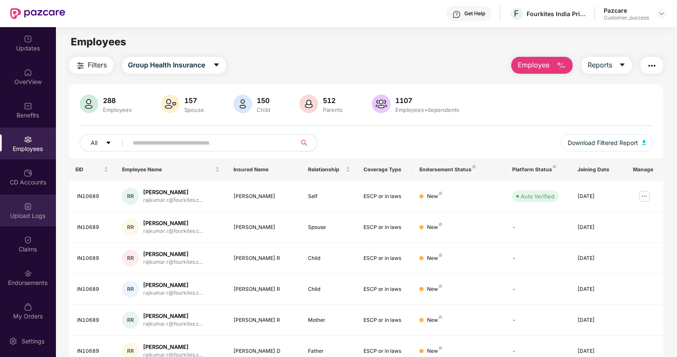
click at [27, 215] on div "Upload Logs" at bounding box center [28, 216] width 56 height 8
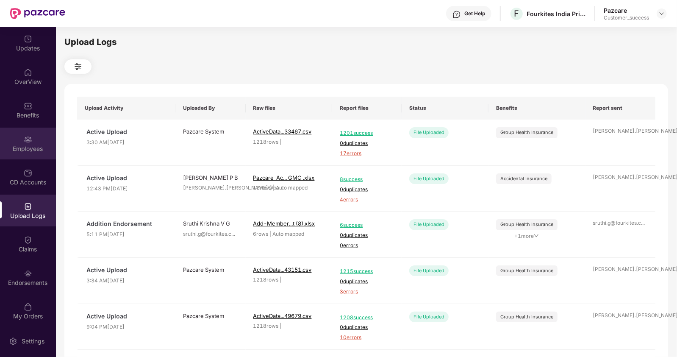
click at [30, 149] on div "Employees" at bounding box center [28, 149] width 56 height 8
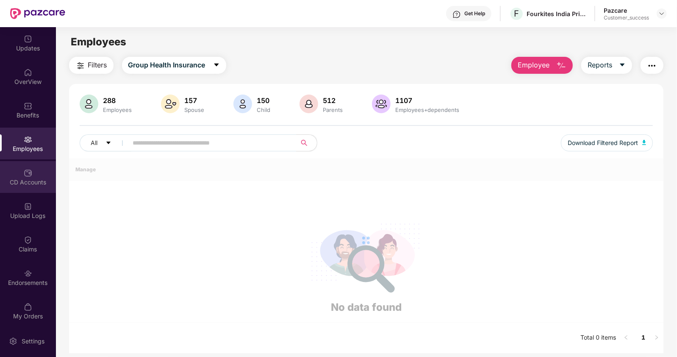
click at [28, 174] on img at bounding box center [28, 173] width 8 height 8
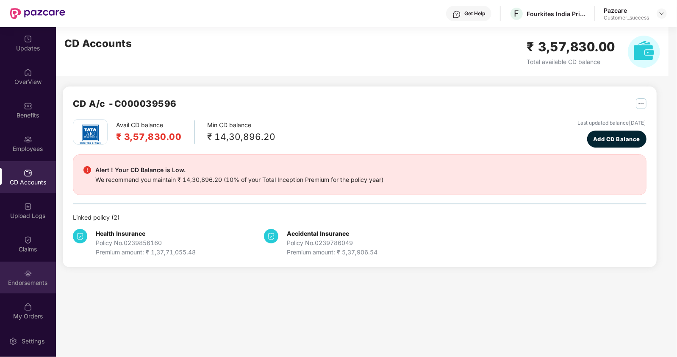
click at [41, 276] on div "Endorsements" at bounding box center [28, 278] width 56 height 32
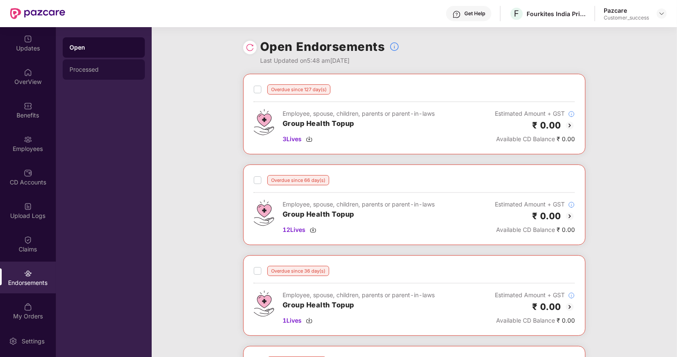
click at [124, 73] on div "Processed" at bounding box center [104, 69] width 82 height 20
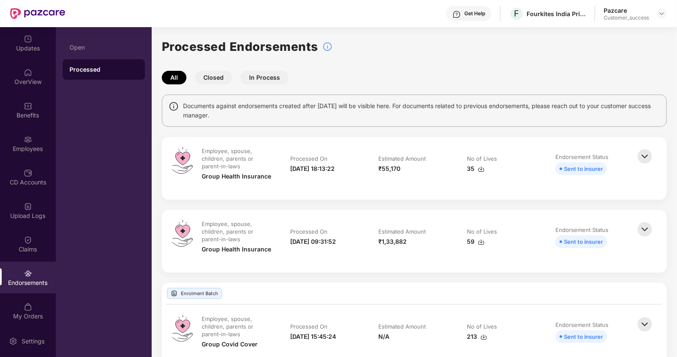
click at [215, 76] on button "Closed" at bounding box center [213, 78] width 37 height 14
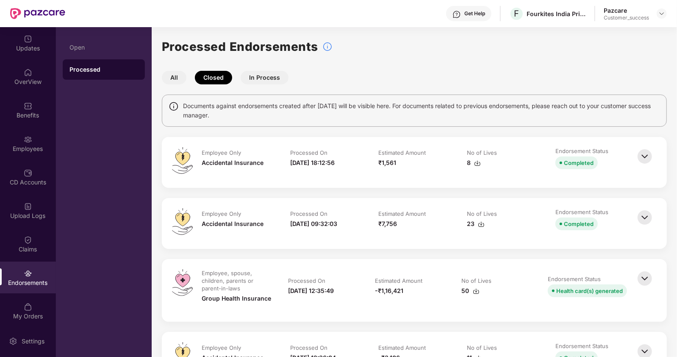
click at [648, 159] on img at bounding box center [645, 156] width 19 height 19
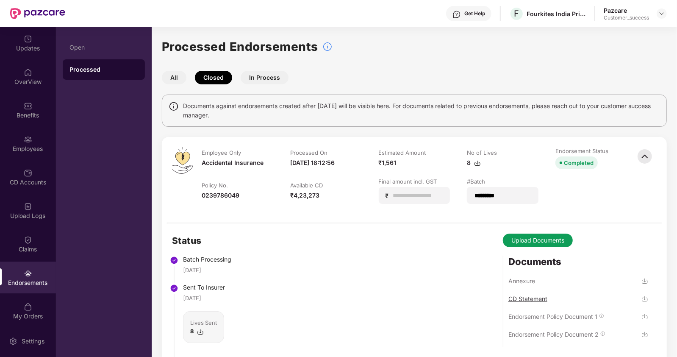
click at [524, 296] on div "CD Statement" at bounding box center [528, 299] width 39 height 8
click at [661, 13] on img at bounding box center [662, 13] width 7 height 7
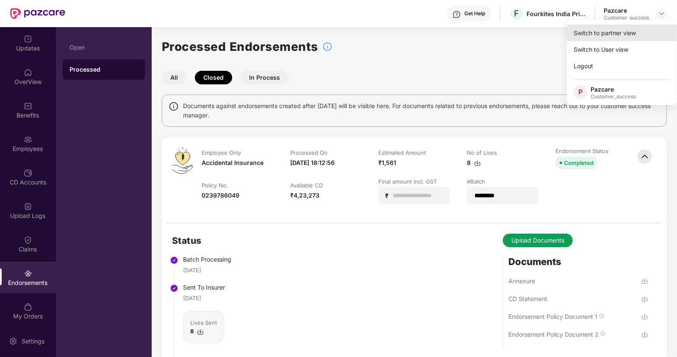
click at [625, 31] on div "Switch to partner view" at bounding box center [622, 33] width 110 height 17
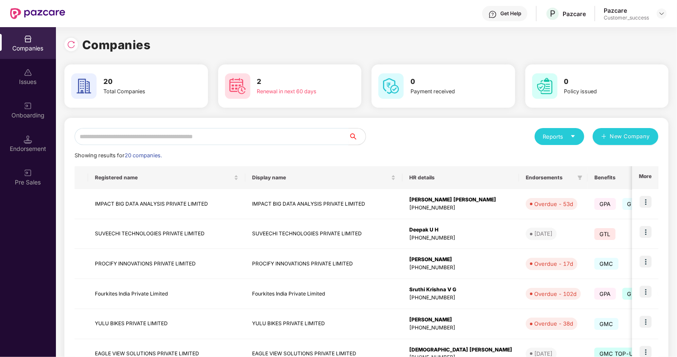
click at [221, 135] on input "text" at bounding box center [212, 136] width 274 height 17
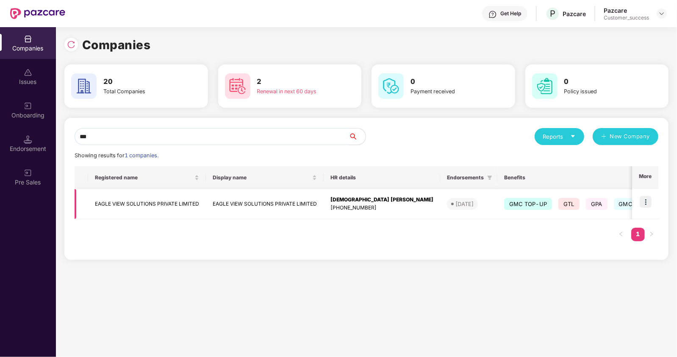
type input "***"
click at [647, 202] on img at bounding box center [646, 202] width 12 height 12
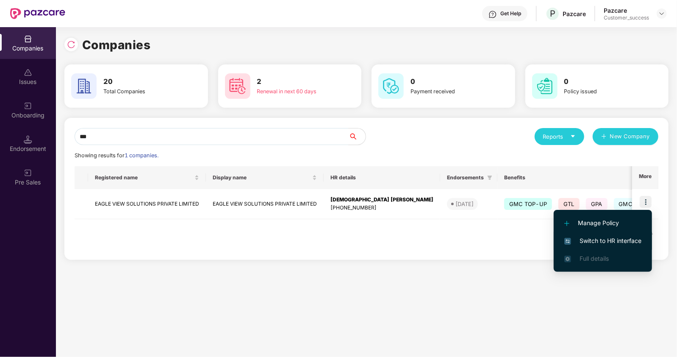
click at [586, 245] on span "Switch to HR interface" at bounding box center [603, 240] width 77 height 9
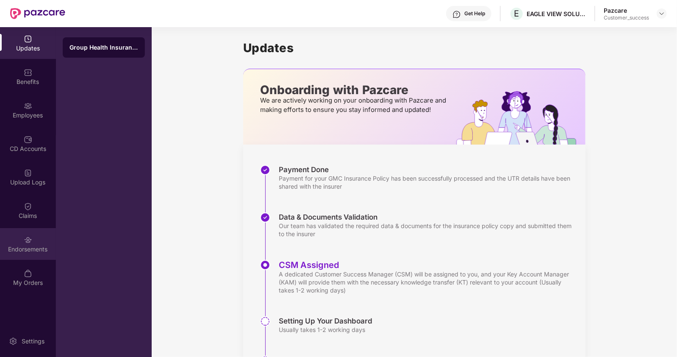
click at [32, 232] on div "Endorsements" at bounding box center [28, 244] width 56 height 32
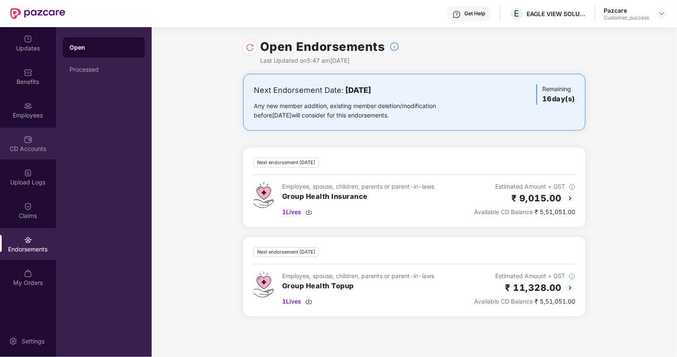
click at [24, 137] on img at bounding box center [28, 139] width 8 height 8
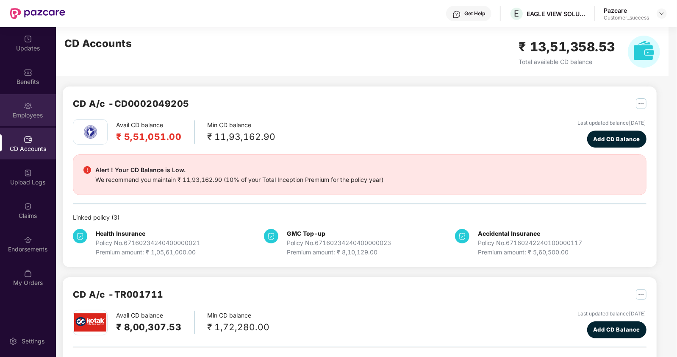
click at [40, 111] on div "Employees" at bounding box center [28, 115] width 56 height 8
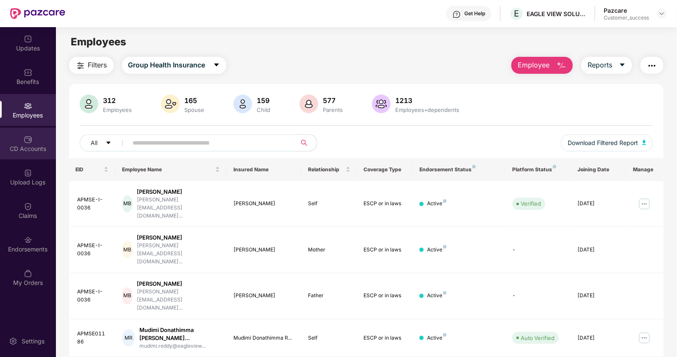
click at [36, 150] on div "CD Accounts" at bounding box center [28, 149] width 56 height 8
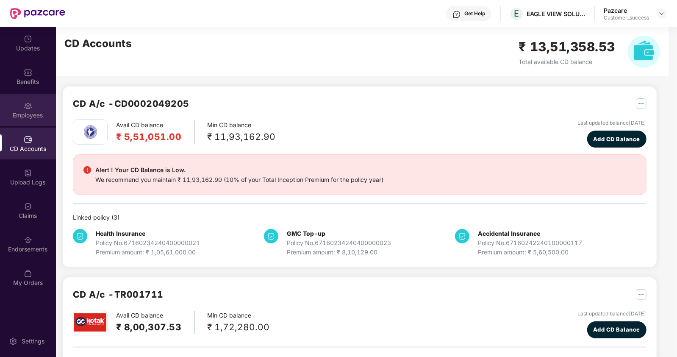
click at [22, 103] on div "Employees" at bounding box center [28, 110] width 56 height 32
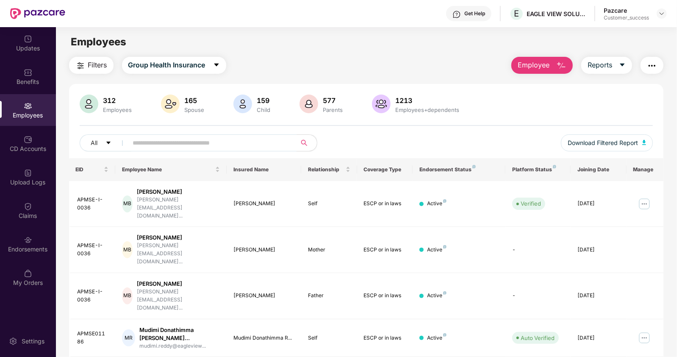
click at [193, 142] on input "text" at bounding box center [209, 143] width 152 height 13
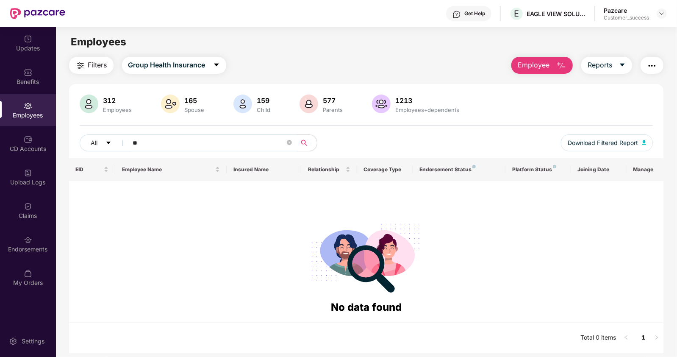
type input "*"
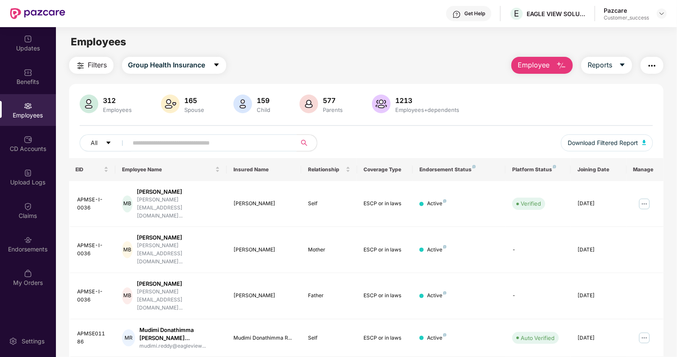
click at [158, 143] on input "text" at bounding box center [209, 143] width 152 height 13
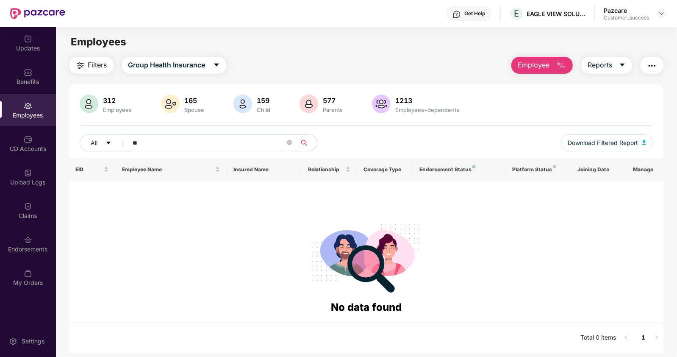
type input "*"
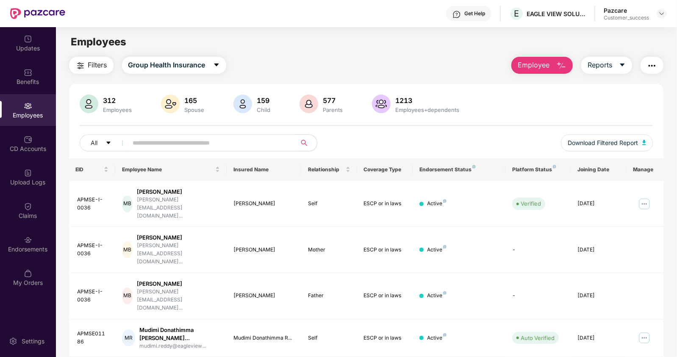
paste input "**********"
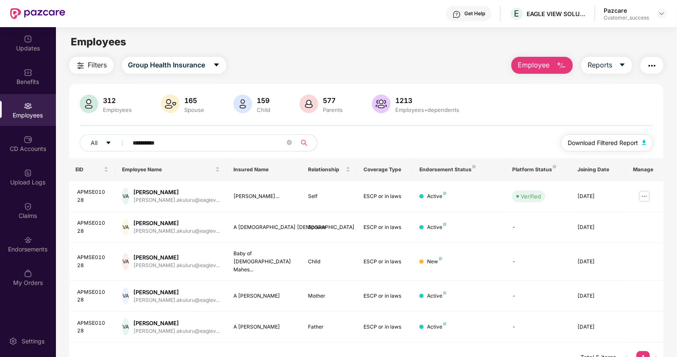
type input "**********"
click at [589, 139] on span "Download Filtered Report" at bounding box center [603, 142] width 70 height 9
click at [659, 14] on img at bounding box center [662, 13] width 7 height 7
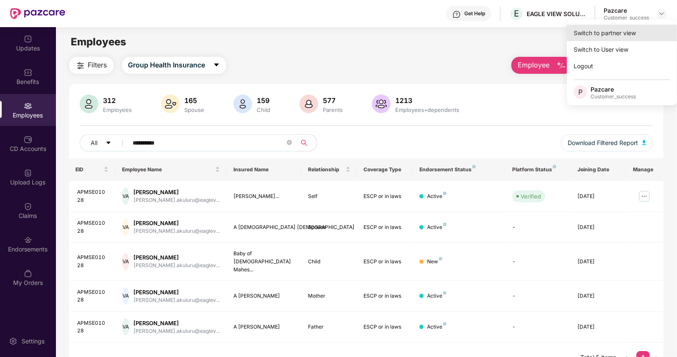
click at [590, 33] on div "Switch to partner view" at bounding box center [622, 33] width 110 height 17
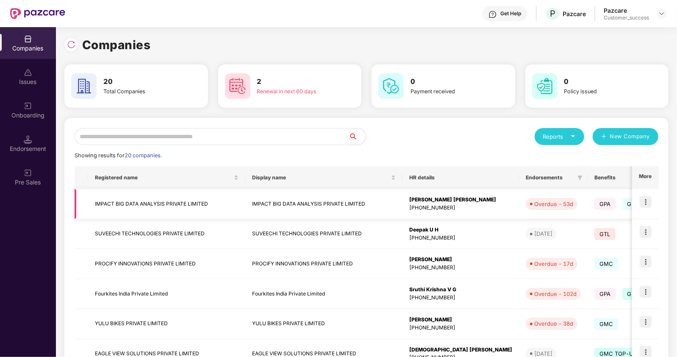
click at [649, 205] on img at bounding box center [646, 202] width 12 height 12
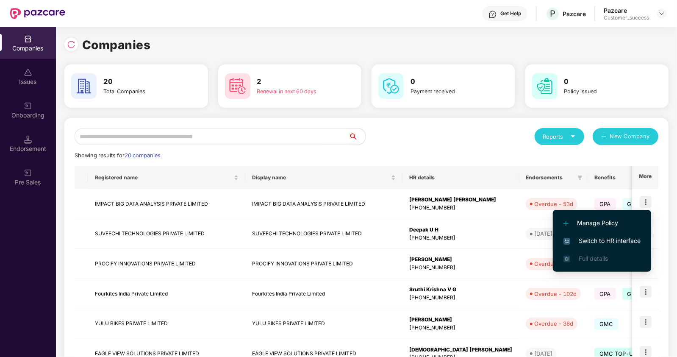
click at [583, 236] on span "Switch to HR interface" at bounding box center [602, 240] width 77 height 9
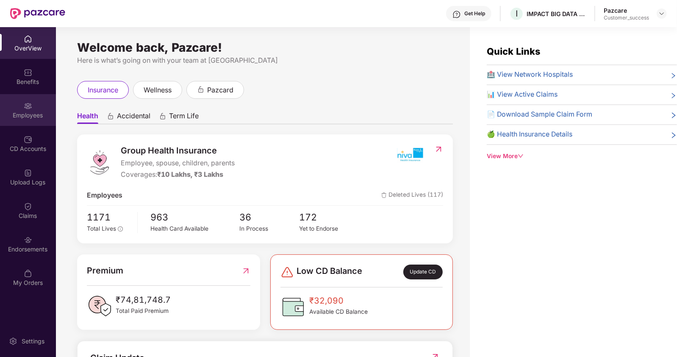
click at [31, 119] on div "Employees" at bounding box center [28, 115] width 56 height 8
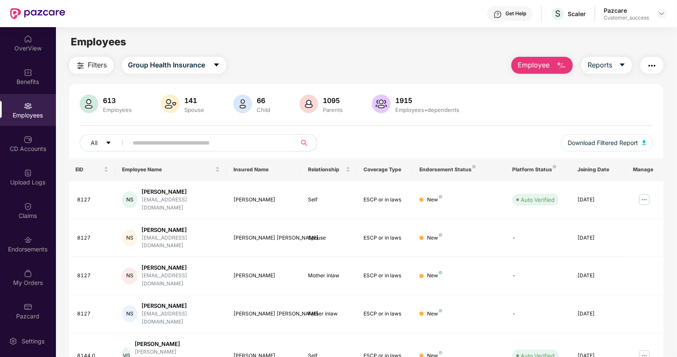
click at [647, 61] on button "button" at bounding box center [652, 65] width 23 height 17
click at [220, 147] on input "text" at bounding box center [209, 143] width 152 height 13
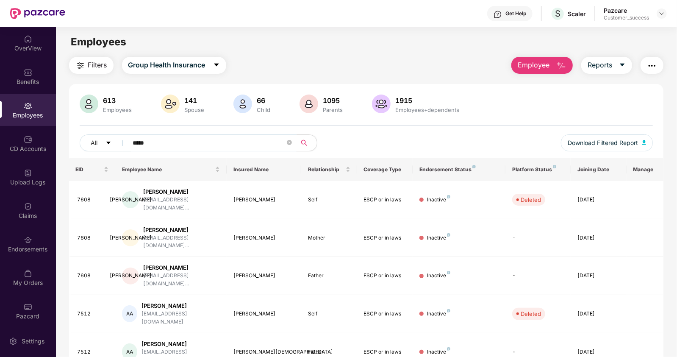
type input "*****"
click at [653, 64] on img "button" at bounding box center [652, 66] width 10 height 10
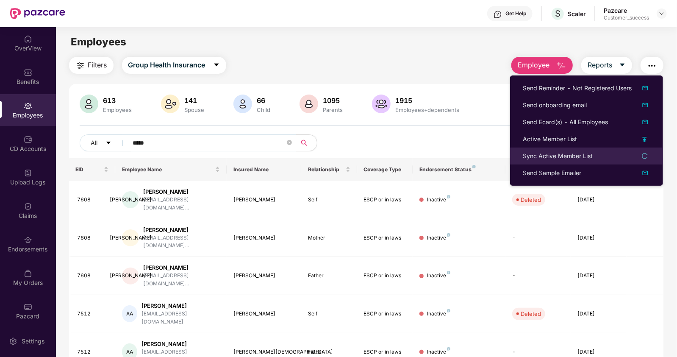
click at [544, 158] on div "Sync Active Member List" at bounding box center [558, 155] width 70 height 9
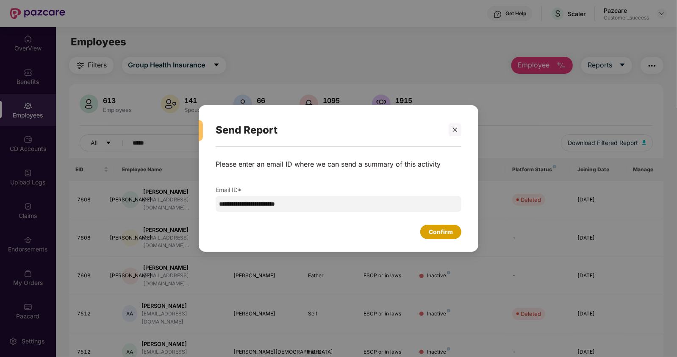
click at [432, 230] on div "Confirm" at bounding box center [441, 231] width 24 height 9
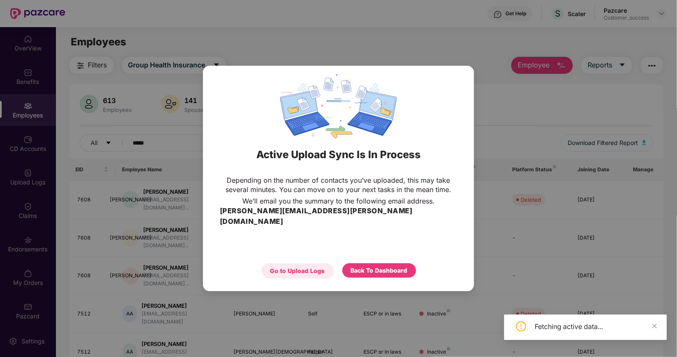
click at [301, 266] on div "Go to Upload Logs" at bounding box center [297, 270] width 55 height 9
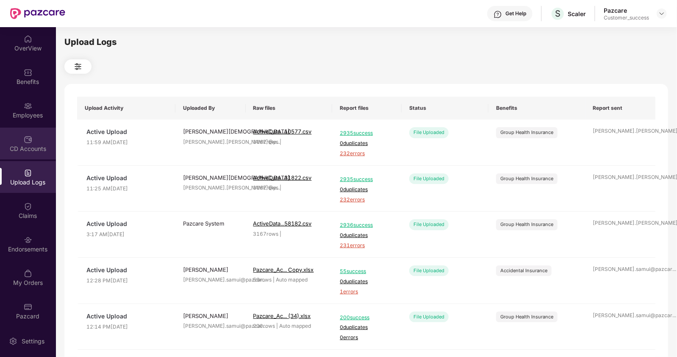
click at [18, 147] on div "CD Accounts" at bounding box center [28, 149] width 56 height 8
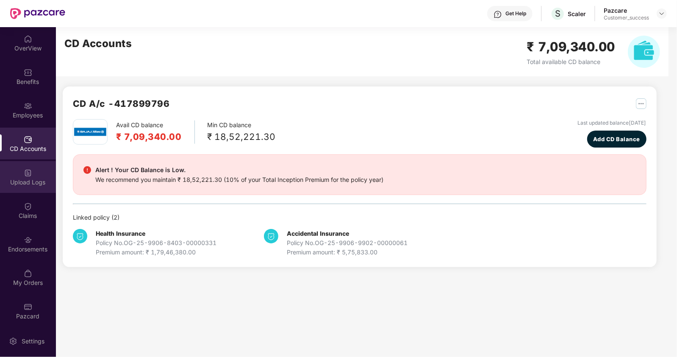
click at [32, 175] on div "Upload Logs" at bounding box center [28, 177] width 56 height 32
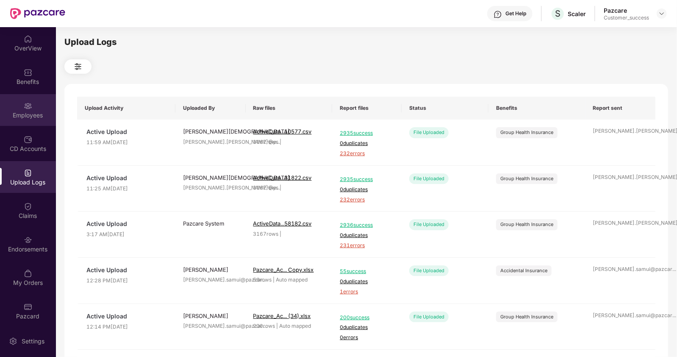
click at [24, 113] on div "Employees" at bounding box center [28, 115] width 56 height 8
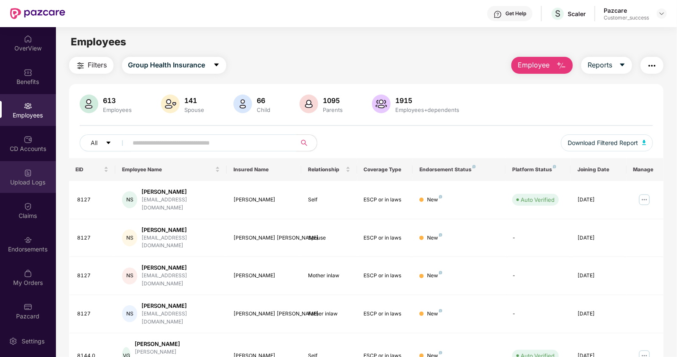
click at [27, 181] on div "Upload Logs" at bounding box center [28, 182] width 56 height 8
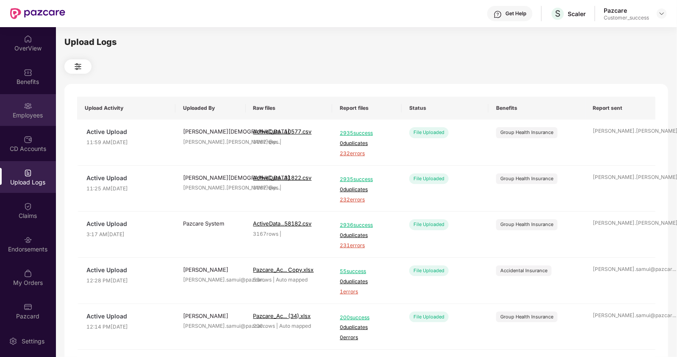
click at [26, 117] on div "Employees" at bounding box center [28, 115] width 56 height 8
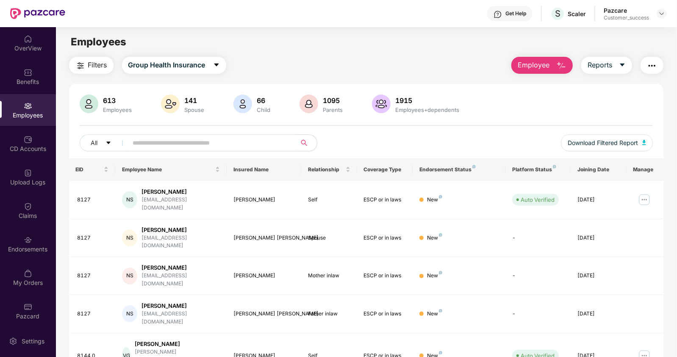
click at [653, 64] on img "button" at bounding box center [652, 66] width 10 height 10
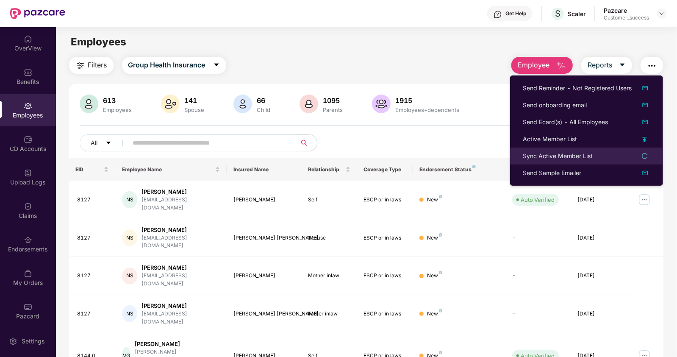
click at [555, 150] on li "Sync Active Member List" at bounding box center [586, 156] width 153 height 17
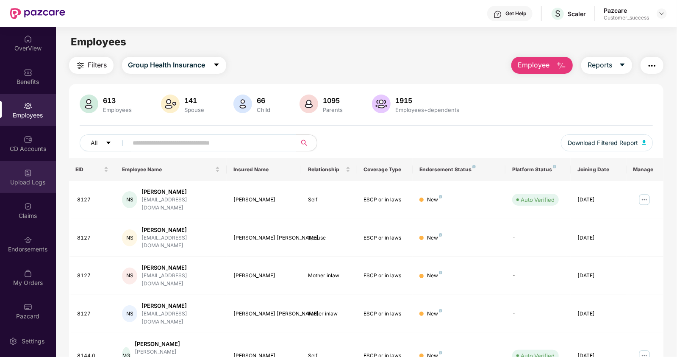
click at [36, 180] on div "Upload Logs" at bounding box center [28, 182] width 56 height 8
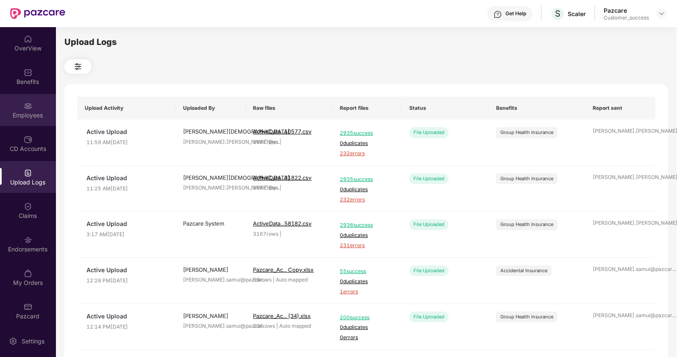
click at [39, 110] on div "Employees" at bounding box center [28, 110] width 56 height 32
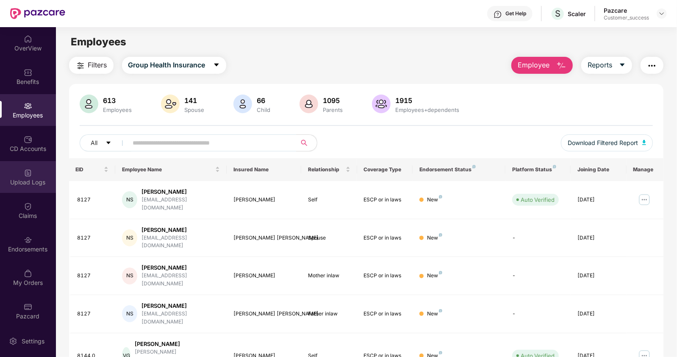
click at [32, 176] on div "Upload Logs" at bounding box center [28, 177] width 56 height 32
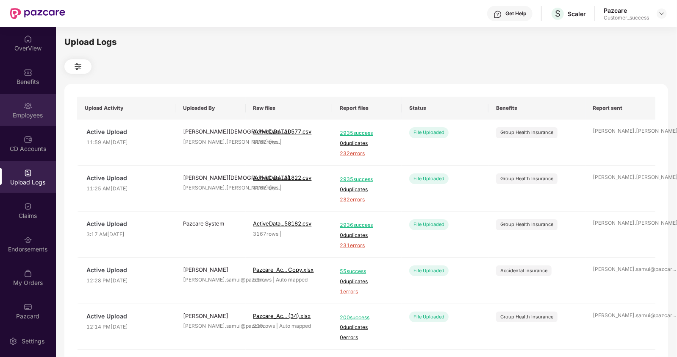
click at [28, 113] on div "Employees" at bounding box center [28, 115] width 56 height 8
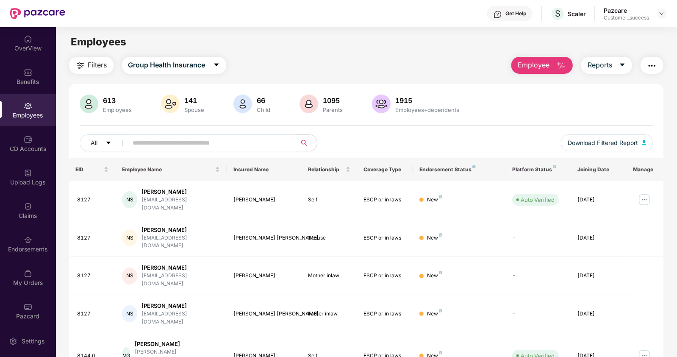
click at [657, 64] on img "button" at bounding box center [652, 66] width 10 height 10
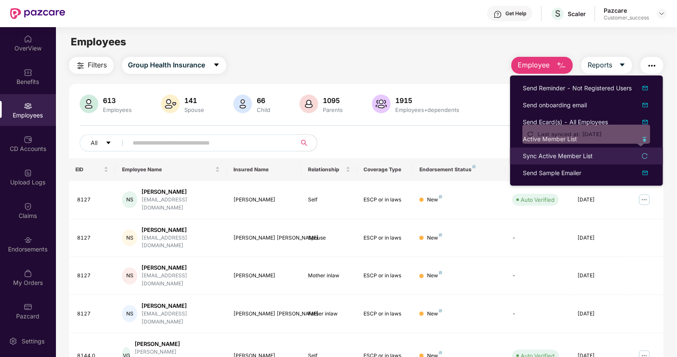
click at [530, 151] on div "Sync Active Member List" at bounding box center [558, 155] width 70 height 9
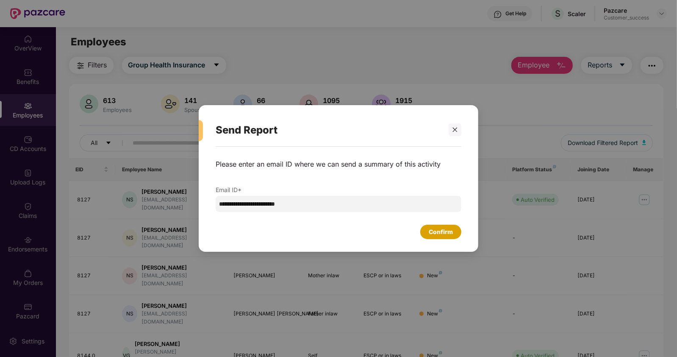
click at [430, 229] on div "Confirm" at bounding box center [441, 231] width 24 height 9
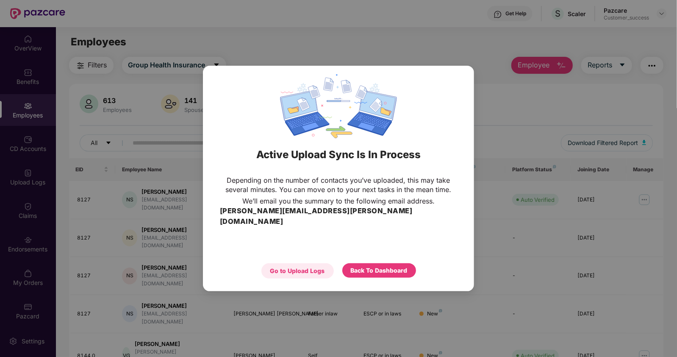
click at [304, 268] on div "Go to Upload Logs" at bounding box center [297, 270] width 55 height 9
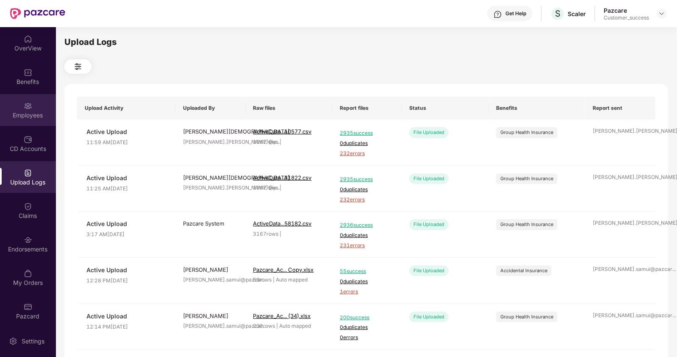
click at [24, 104] on img at bounding box center [28, 106] width 8 height 8
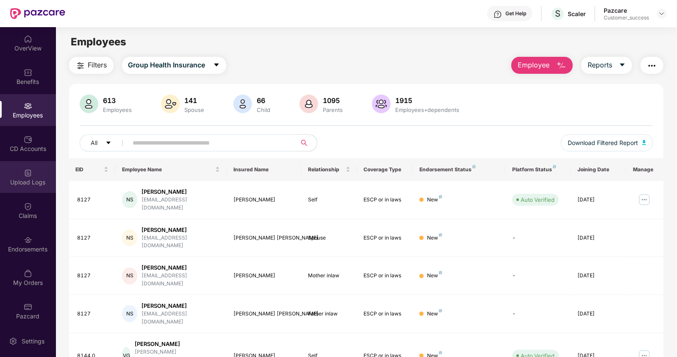
click at [24, 179] on div "Upload Logs" at bounding box center [28, 182] width 56 height 8
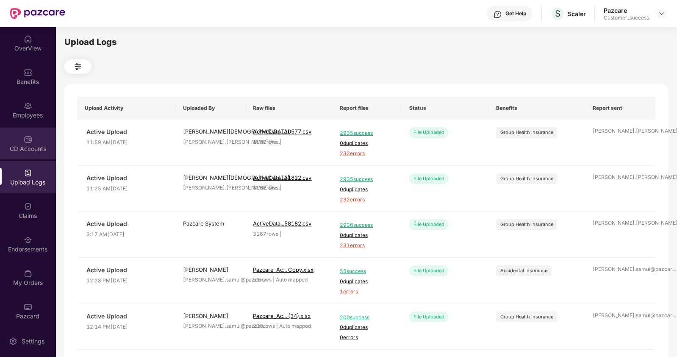
click at [24, 147] on div "CD Accounts" at bounding box center [28, 149] width 56 height 8
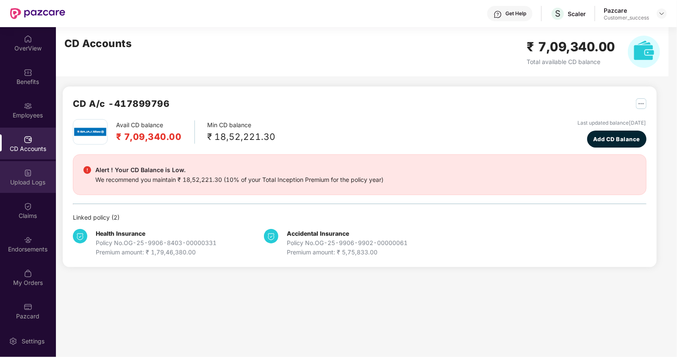
click at [26, 172] on img at bounding box center [28, 173] width 8 height 8
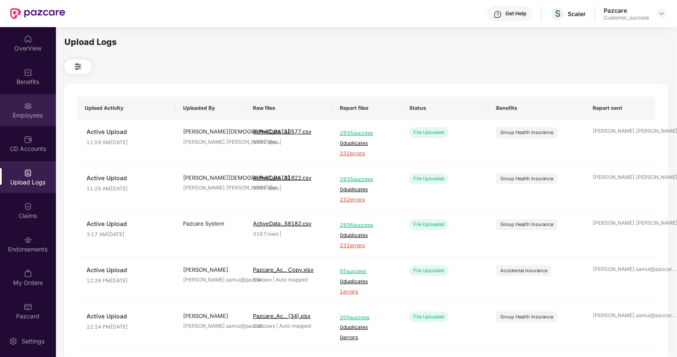
click at [31, 104] on div "Employees" at bounding box center [28, 110] width 56 height 32
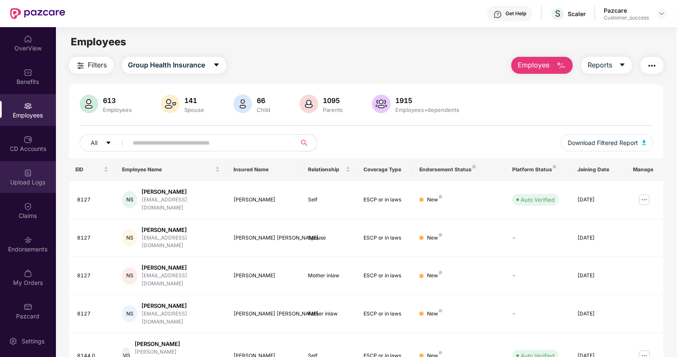
click at [37, 173] on div "Upload Logs" at bounding box center [28, 177] width 56 height 32
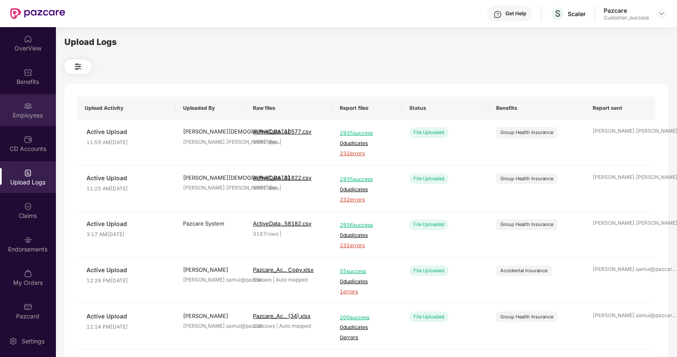
click at [26, 117] on div "Employees" at bounding box center [28, 115] width 56 height 8
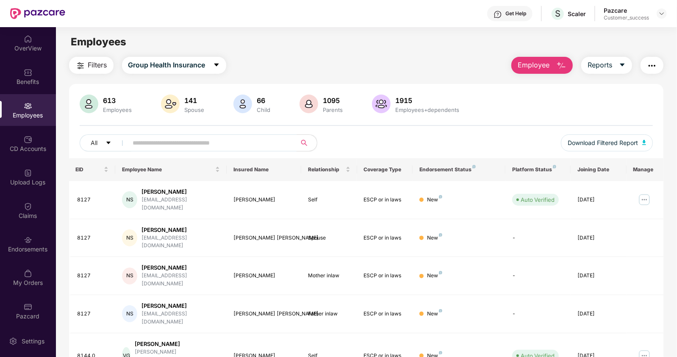
click at [134, 143] on input "text" at bounding box center [209, 143] width 152 height 13
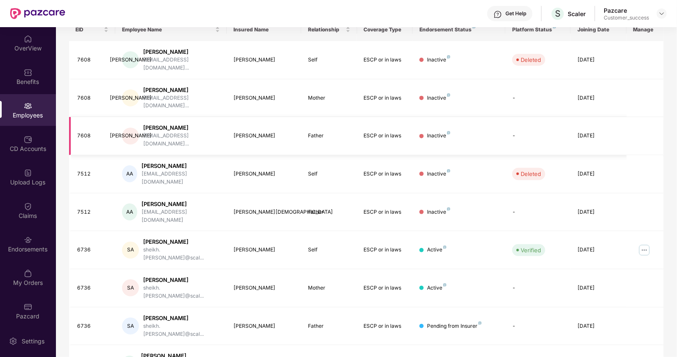
scroll to position [144, 0]
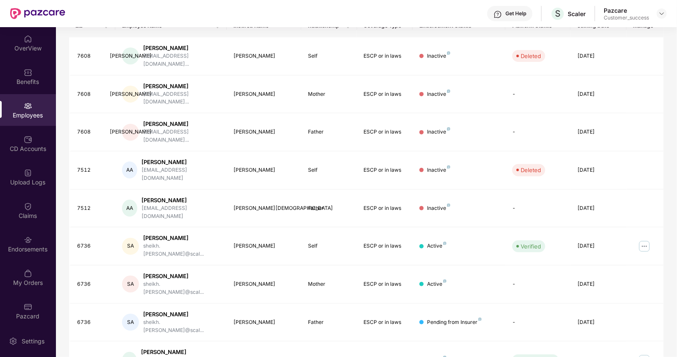
type input "****"
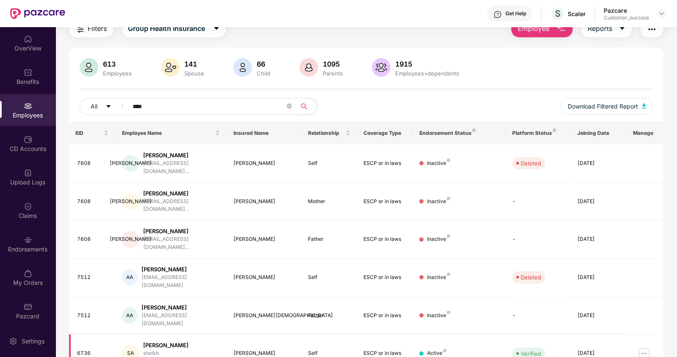
scroll to position [36, 0]
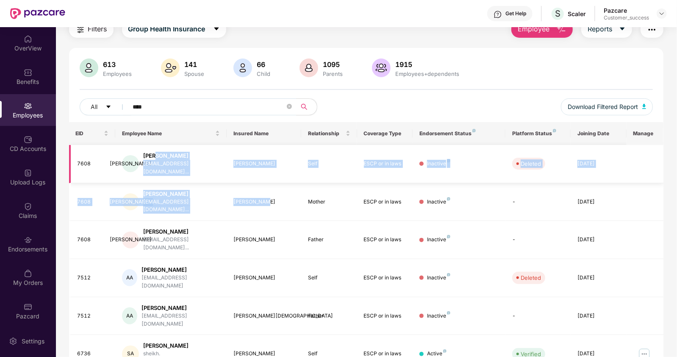
drag, startPoint x: 267, startPoint y: 192, endPoint x: 157, endPoint y: 145, distance: 119.5
click at [157, 145] on tbody "7608 [PERSON_NAME] Ansari [EMAIL_ADDRESS][PERSON_NAME][DOMAIN_NAME]... [PERSON_…" at bounding box center [366, 335] width 595 height 380
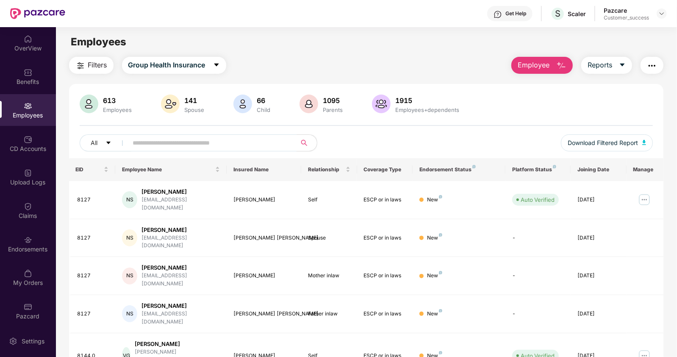
click at [165, 143] on input "text" at bounding box center [209, 143] width 152 height 13
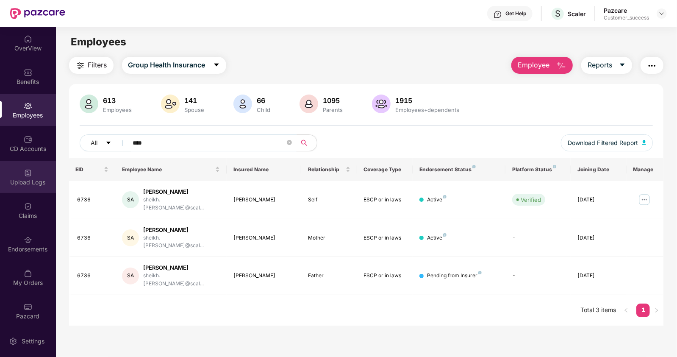
type input "****"
click at [32, 165] on div "Upload Logs" at bounding box center [28, 177] width 56 height 32
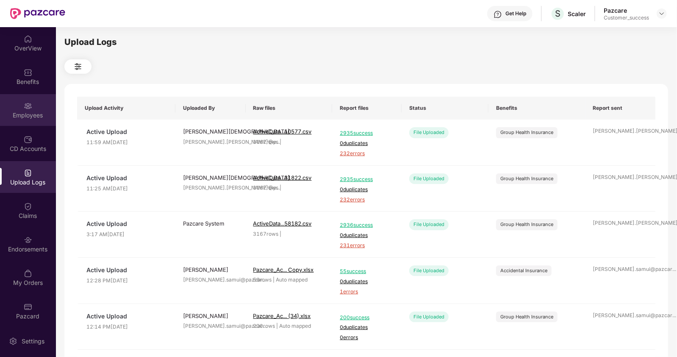
click at [25, 118] on div "Employees" at bounding box center [28, 115] width 56 height 8
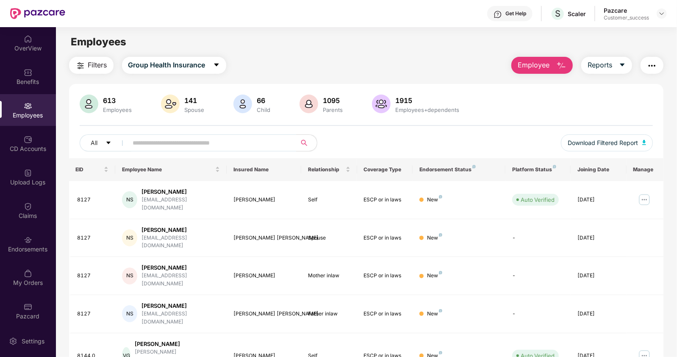
click at [647, 61] on img "button" at bounding box center [652, 66] width 10 height 10
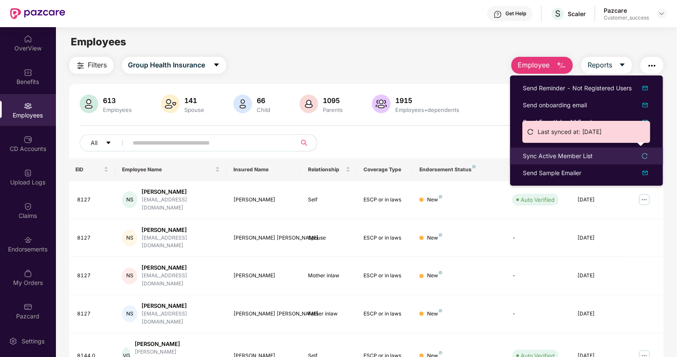
click at [544, 153] on div "Sync Active Member List" at bounding box center [558, 155] width 70 height 9
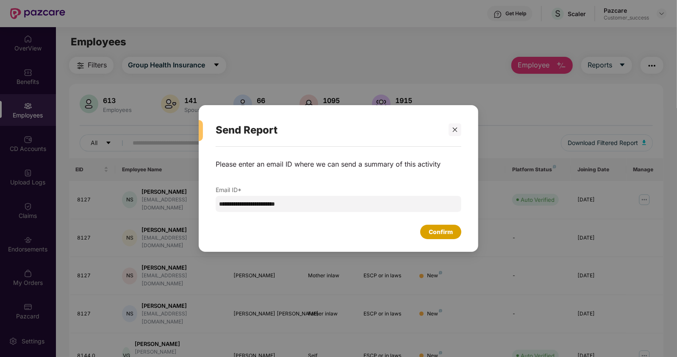
click at [437, 230] on div "Confirm" at bounding box center [441, 231] width 24 height 9
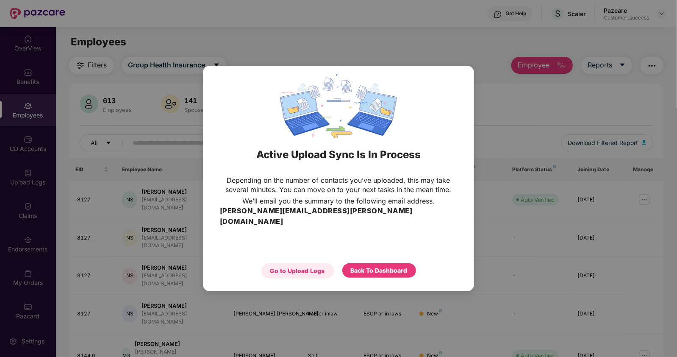
click at [301, 266] on div "Go to Upload Logs" at bounding box center [297, 270] width 55 height 9
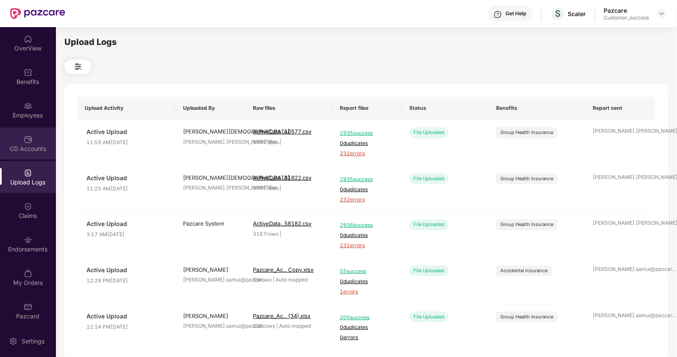
click at [30, 138] on img at bounding box center [28, 139] width 8 height 8
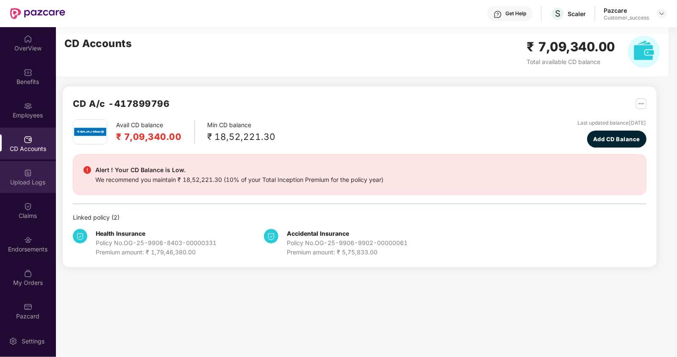
click at [30, 174] on img at bounding box center [28, 173] width 8 height 8
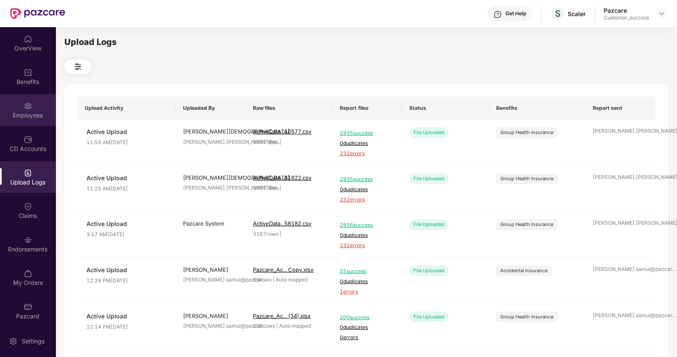
click at [30, 112] on div "Employees" at bounding box center [28, 115] width 56 height 8
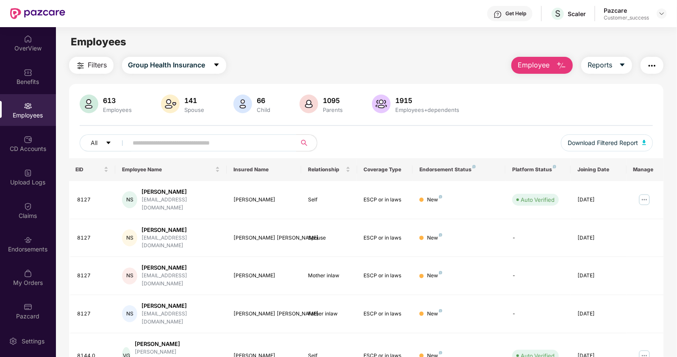
click at [650, 64] on img "button" at bounding box center [652, 66] width 10 height 10
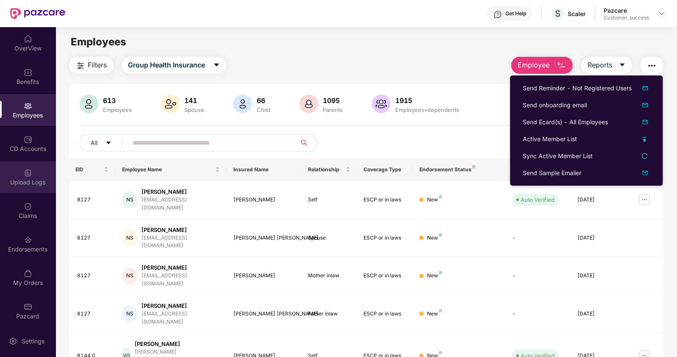
click at [14, 183] on div "Upload Logs" at bounding box center [28, 182] width 56 height 8
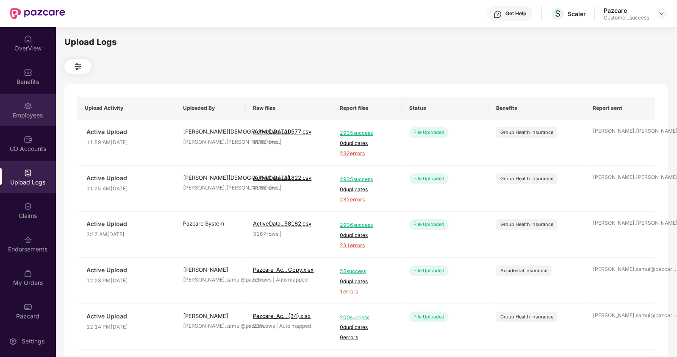
click at [33, 116] on div "Employees" at bounding box center [28, 115] width 56 height 8
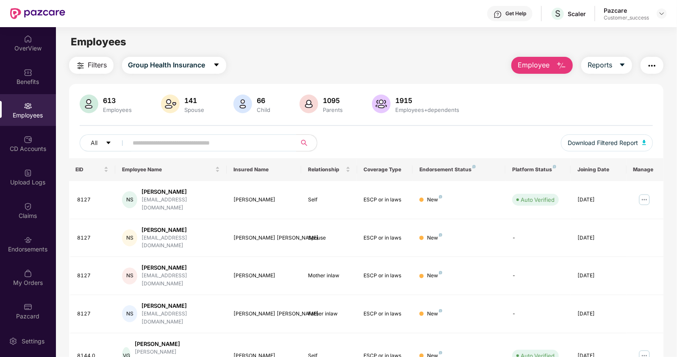
click at [654, 65] on img "button" at bounding box center [652, 66] width 10 height 10
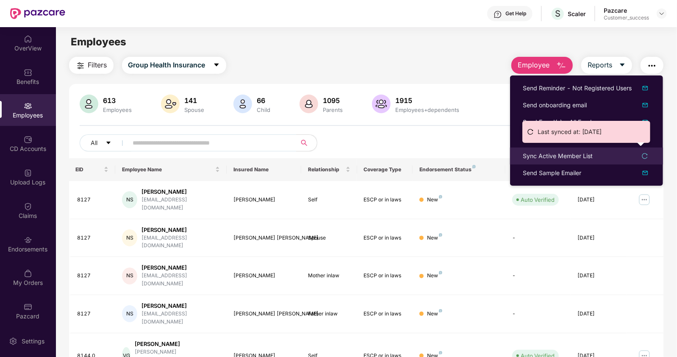
click at [538, 155] on div "Sync Active Member List" at bounding box center [558, 155] width 70 height 9
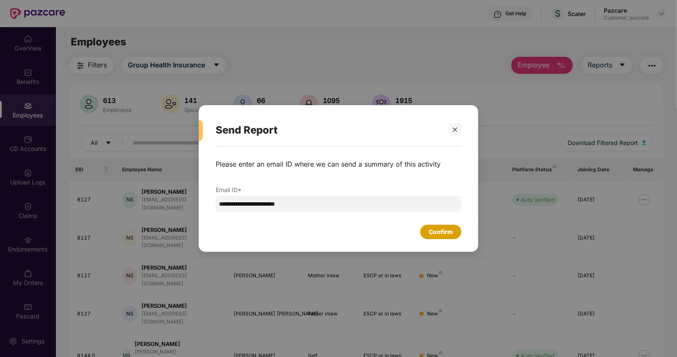
click at [441, 229] on div "Confirm" at bounding box center [441, 231] width 24 height 9
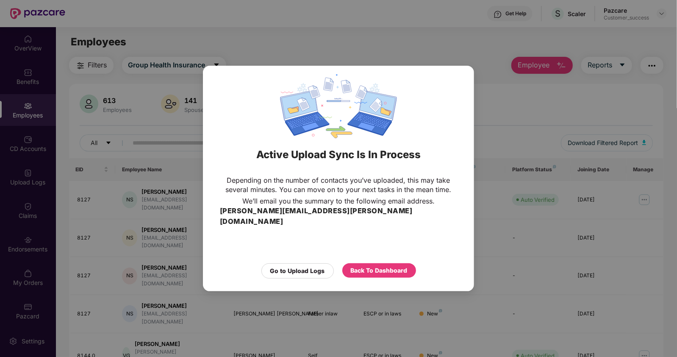
click at [308, 25] on div "Active Upload Sync Is In Process Depending on the number of contacts you’ve upl…" at bounding box center [338, 178] width 677 height 357
click at [352, 266] on div "Back To Dashboard" at bounding box center [379, 270] width 57 height 9
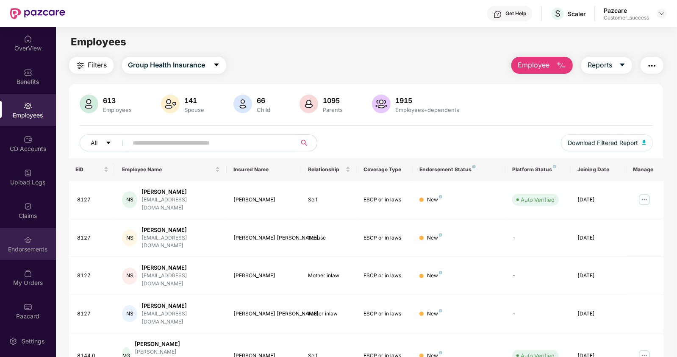
click at [25, 244] on div "Endorsements" at bounding box center [28, 244] width 56 height 32
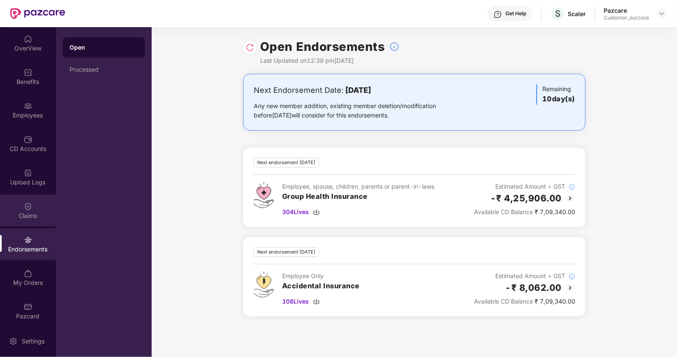
click at [31, 209] on img at bounding box center [28, 206] width 8 height 8
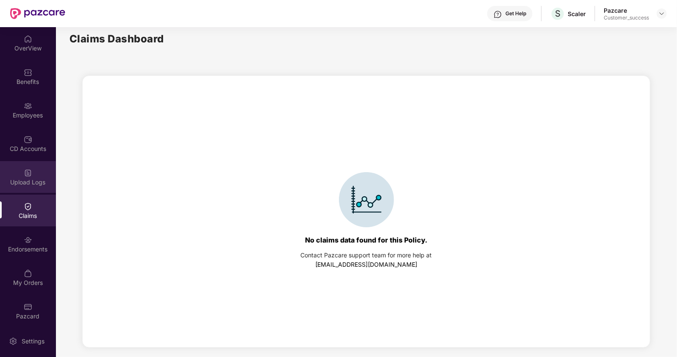
click at [25, 179] on div "Upload Logs" at bounding box center [28, 182] width 56 height 8
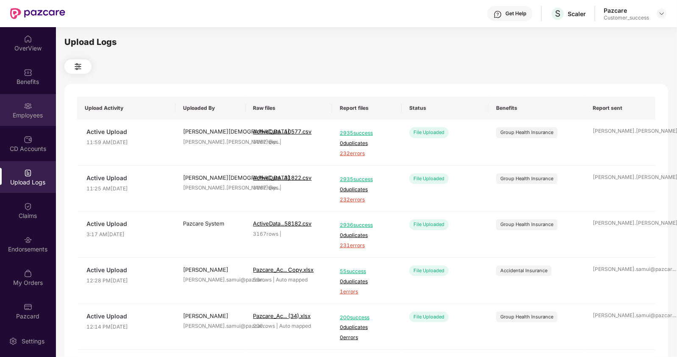
click at [32, 112] on div "Employees" at bounding box center [28, 115] width 56 height 8
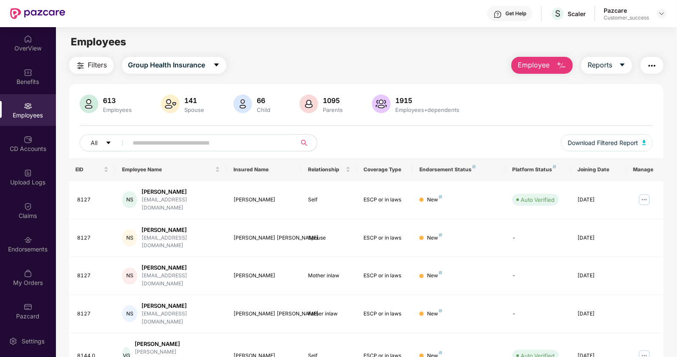
click at [166, 141] on input "text" at bounding box center [209, 143] width 152 height 13
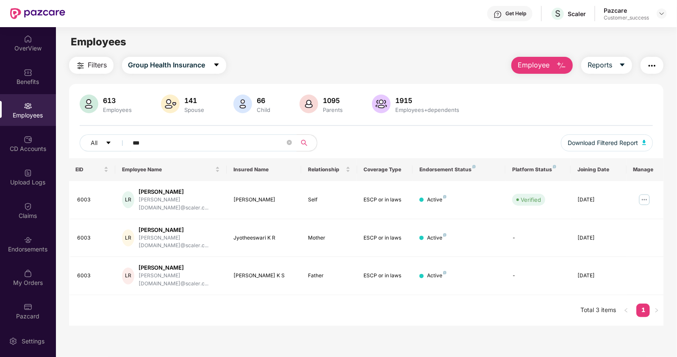
type input "****"
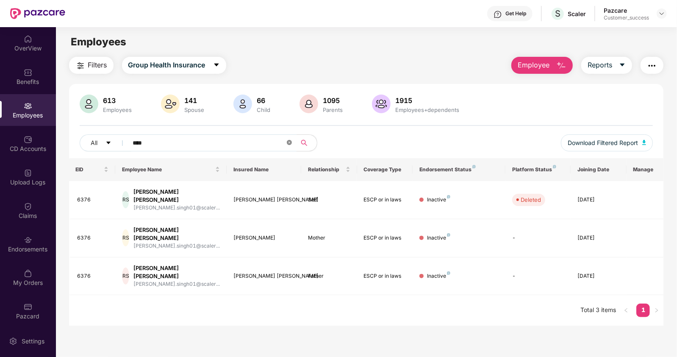
click at [291, 143] on icon "close-circle" at bounding box center [289, 142] width 5 height 5
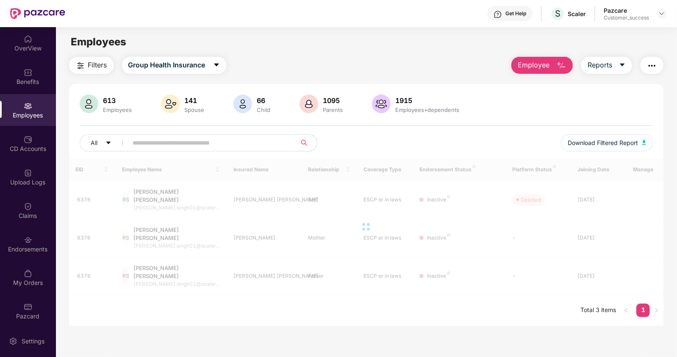
click at [203, 143] on input "text" at bounding box center [209, 143] width 152 height 13
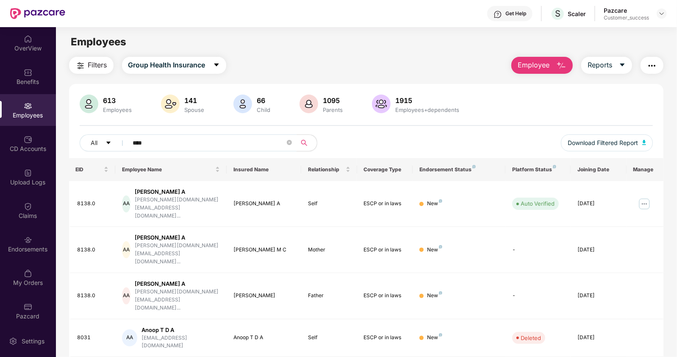
type input "*****"
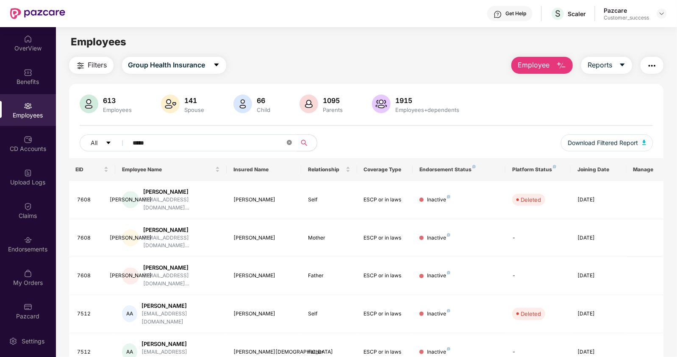
click at [290, 143] on icon "close-circle" at bounding box center [289, 142] width 5 height 5
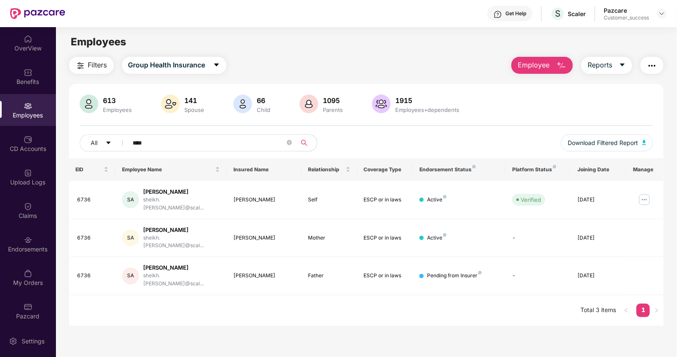
type input "****"
click at [651, 66] on img "button" at bounding box center [652, 66] width 10 height 10
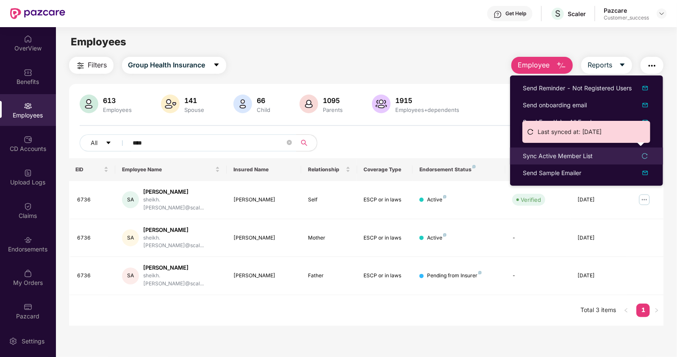
click at [553, 152] on div "Sync Active Member List" at bounding box center [558, 155] width 70 height 9
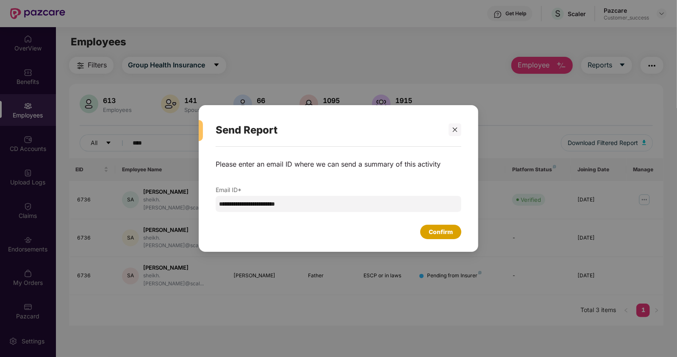
click at [430, 238] on div "Confirm" at bounding box center [441, 232] width 41 height 14
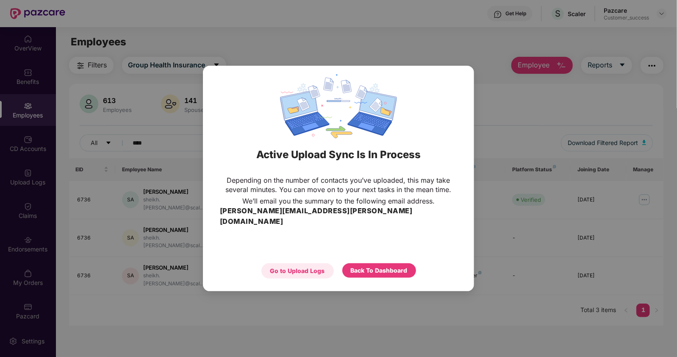
click at [307, 266] on div "Go to Upload Logs" at bounding box center [297, 270] width 55 height 9
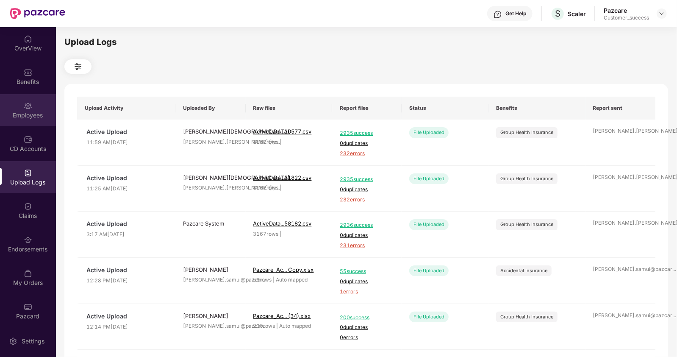
click at [18, 107] on div "Employees" at bounding box center [28, 110] width 56 height 32
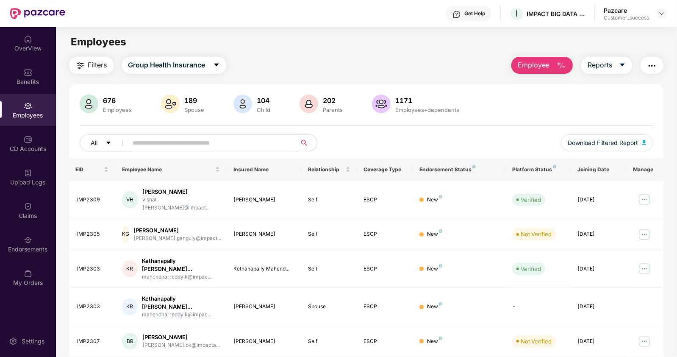
click at [142, 144] on input "text" at bounding box center [209, 143] width 152 height 13
click at [190, 142] on input "***" at bounding box center [209, 143] width 152 height 13
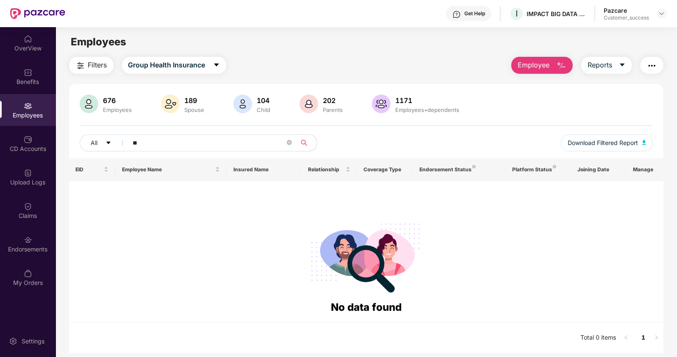
type input "*"
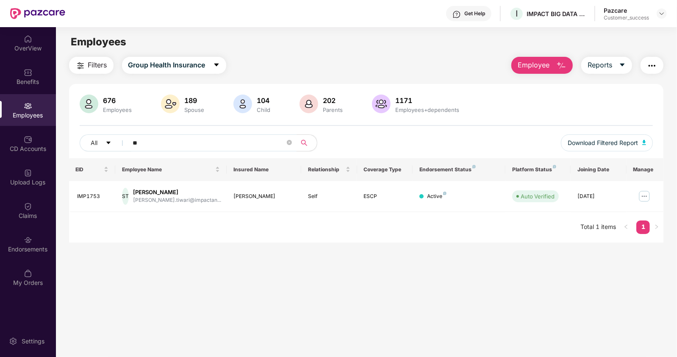
type input "*"
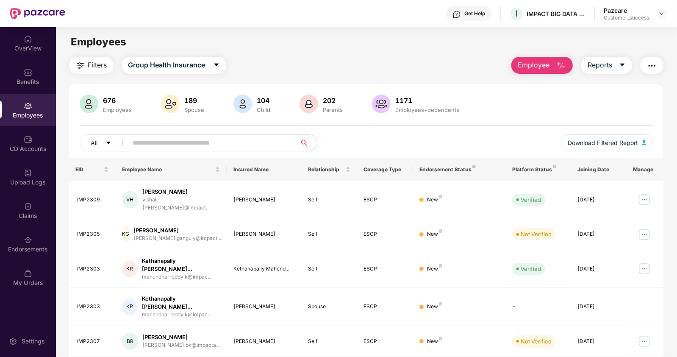
click at [185, 145] on input "text" at bounding box center [209, 143] width 152 height 13
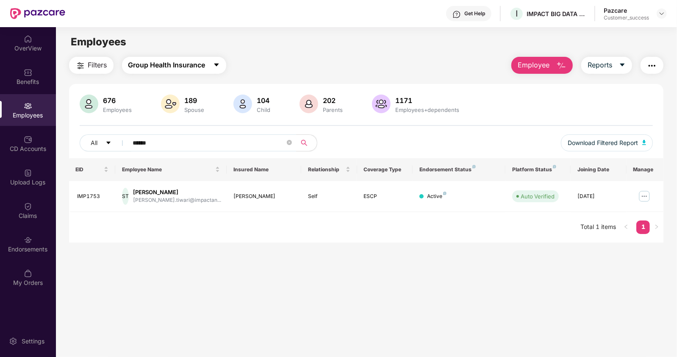
click at [209, 65] on button "Group Health Insurance" at bounding box center [174, 65] width 104 height 17
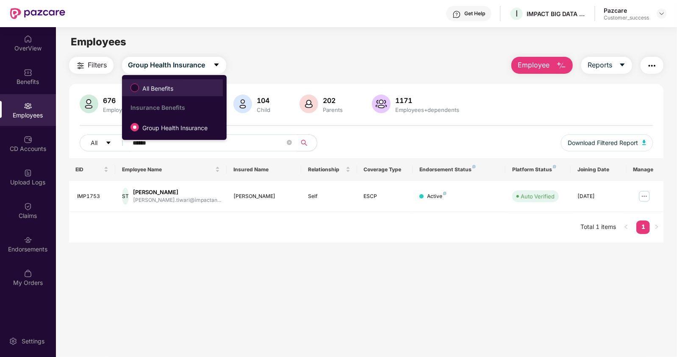
click at [150, 82] on label "All Benefits" at bounding box center [153, 88] width 55 height 14
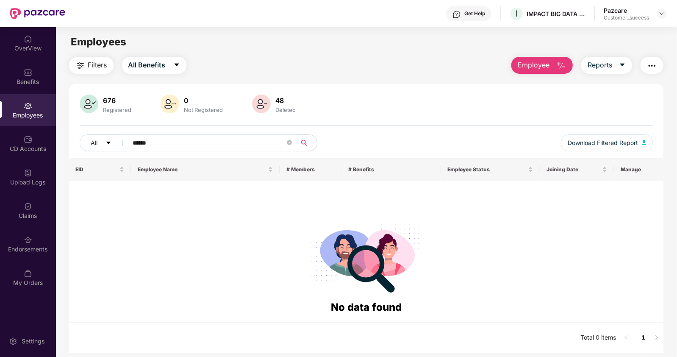
click at [164, 143] on input "******" at bounding box center [209, 143] width 152 height 13
drag, startPoint x: 164, startPoint y: 143, endPoint x: 123, endPoint y: 147, distance: 40.8
click at [123, 147] on span "******" at bounding box center [210, 142] width 174 height 17
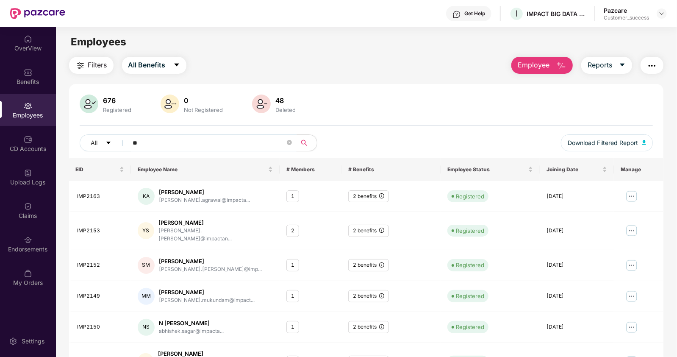
type input "*"
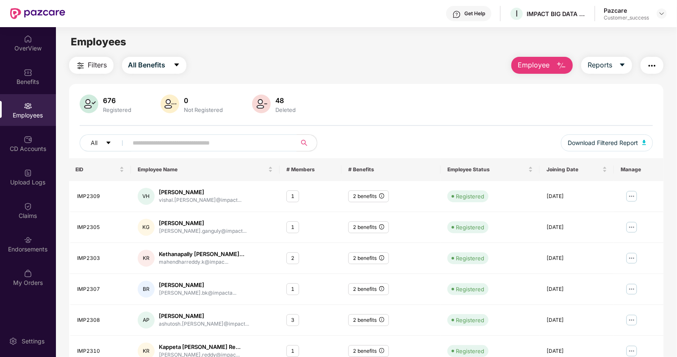
click at [140, 142] on input "text" at bounding box center [209, 143] width 152 height 13
click at [155, 60] on span "All Benefits" at bounding box center [146, 65] width 37 height 11
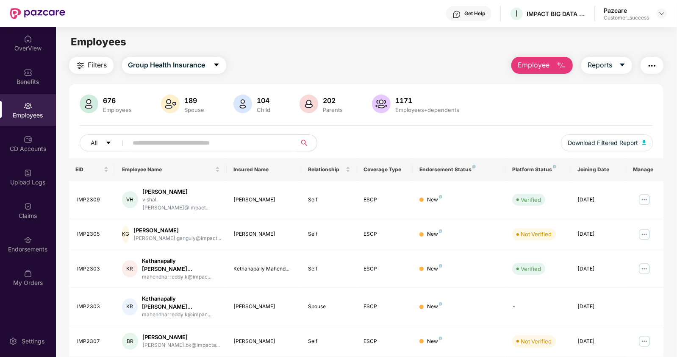
click at [148, 141] on input "text" at bounding box center [209, 143] width 152 height 13
click at [533, 67] on span "Employee" at bounding box center [534, 65] width 32 height 11
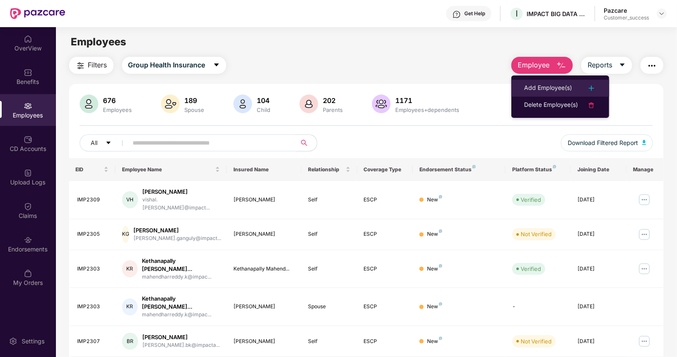
click at [531, 82] on li "Add Employee(s)" at bounding box center [561, 88] width 98 height 17
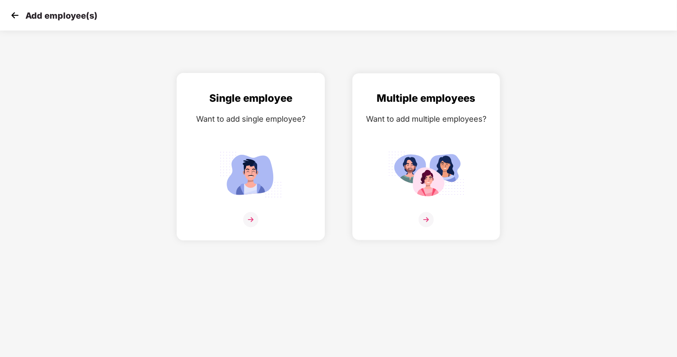
click at [247, 227] on img at bounding box center [250, 219] width 15 height 15
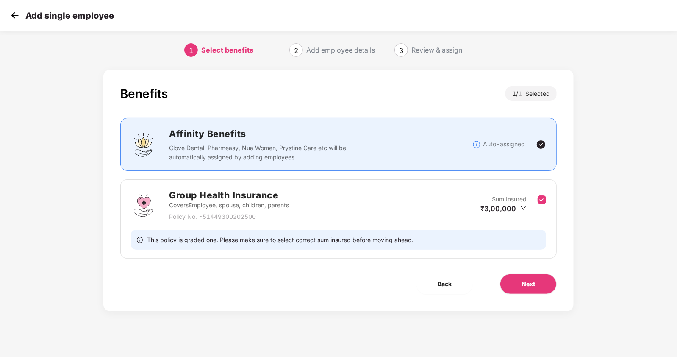
click at [424, 19] on div "Add single employee" at bounding box center [338, 15] width 677 height 31
